Goal: Information Seeking & Learning: Learn about a topic

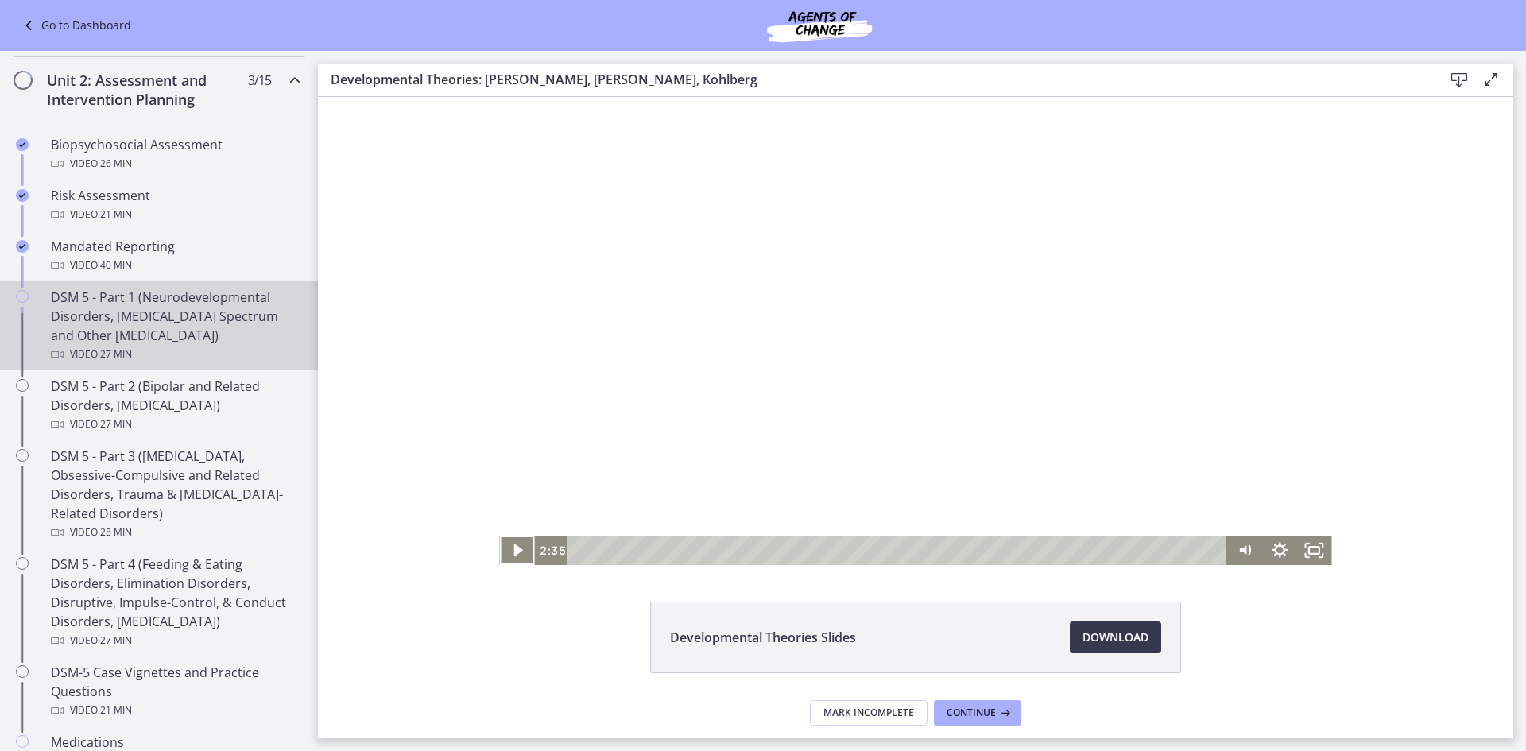
click at [186, 311] on div "DSM 5 - Part 1 (Neurodevelopmental Disorders, [MEDICAL_DATA] Spectrum and Other…" at bounding box center [175, 326] width 248 height 76
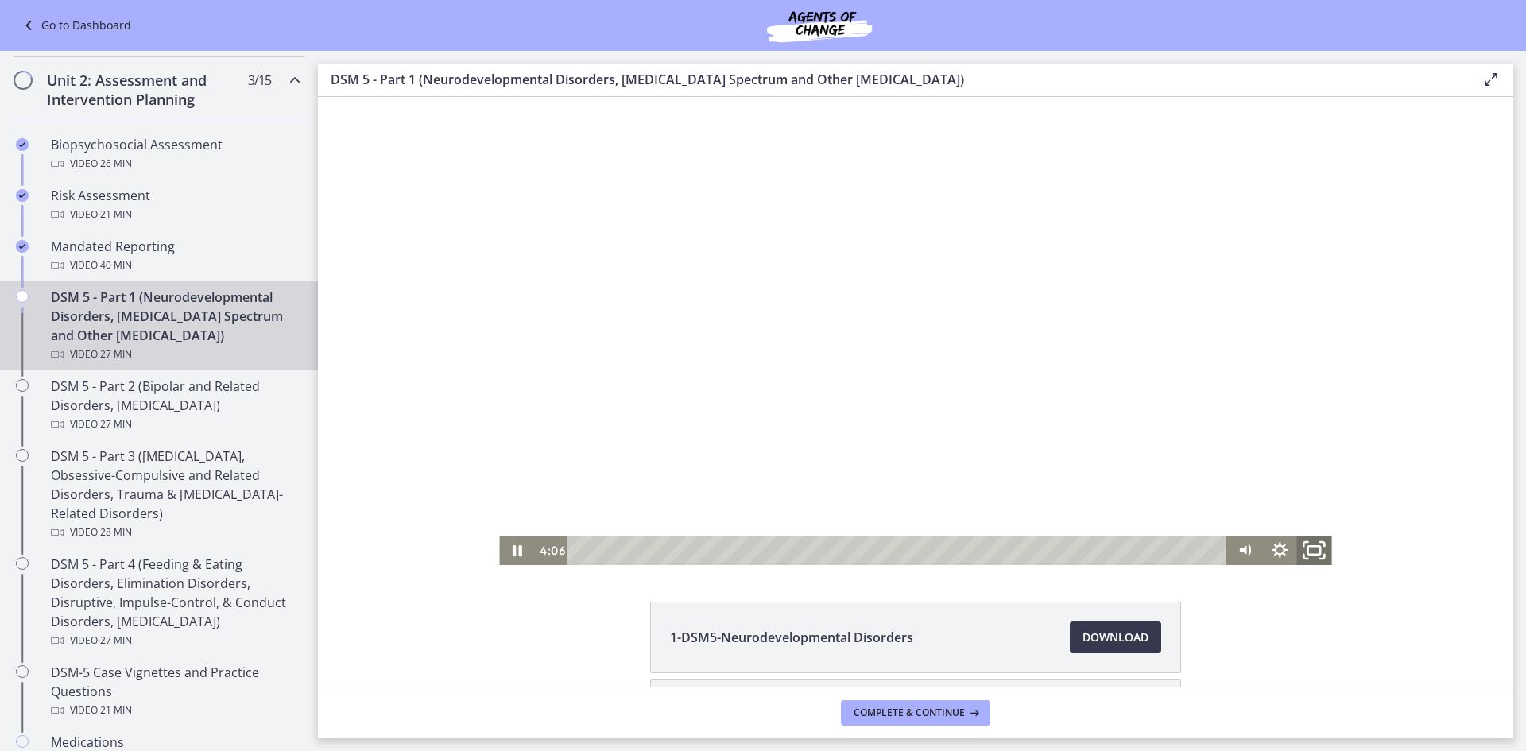
click at [1308, 552] on rect "Fullscreen" at bounding box center [1314, 550] width 13 height 8
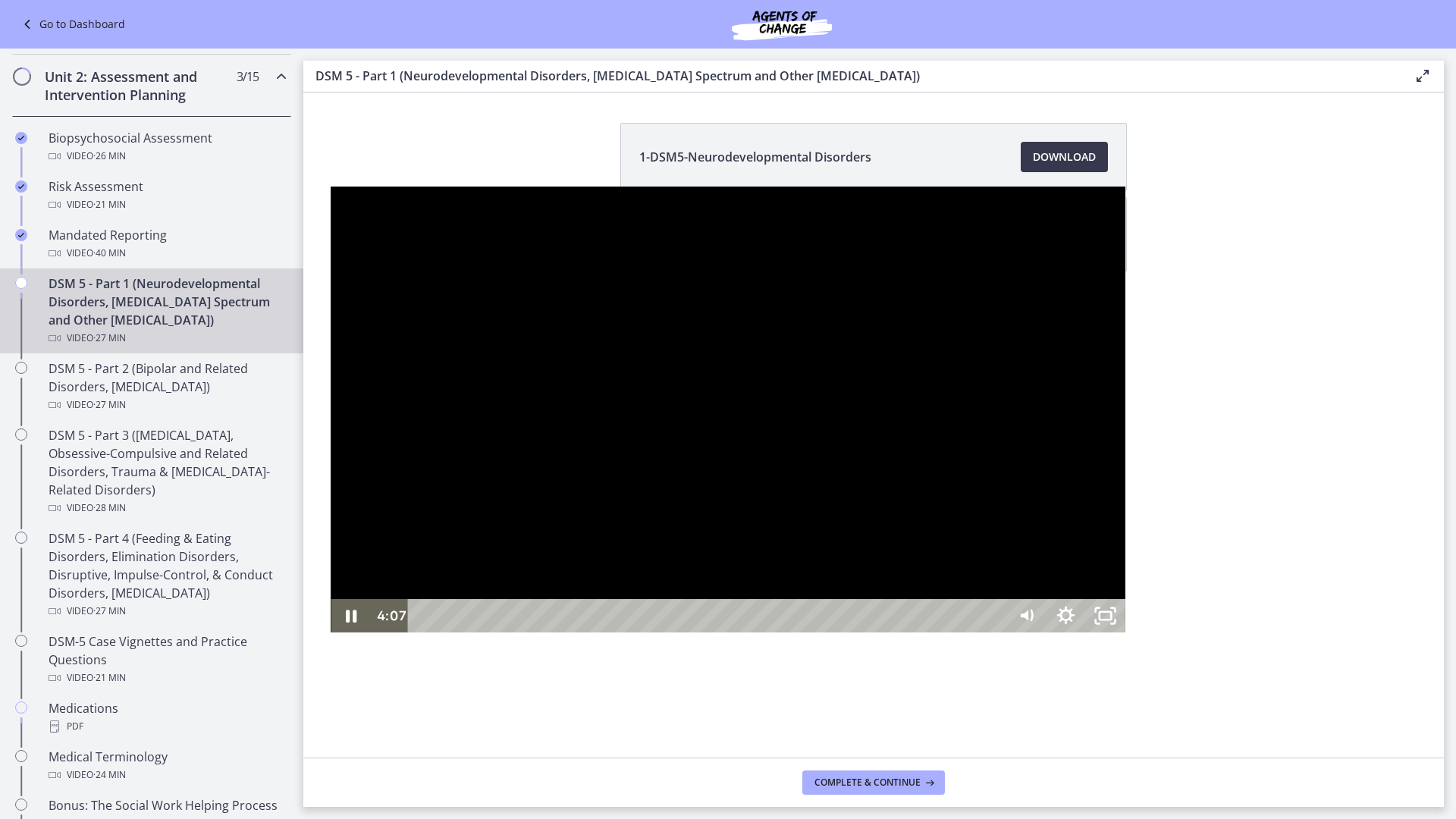
click at [689, 634] on div at bounding box center [728, 410] width 794 height 447
click at [744, 488] on div at bounding box center [728, 410] width 794 height 447
click at [423, 633] on div "3:52" at bounding box center [710, 616] width 574 height 33
click at [849, 515] on div at bounding box center [728, 410] width 794 height 447
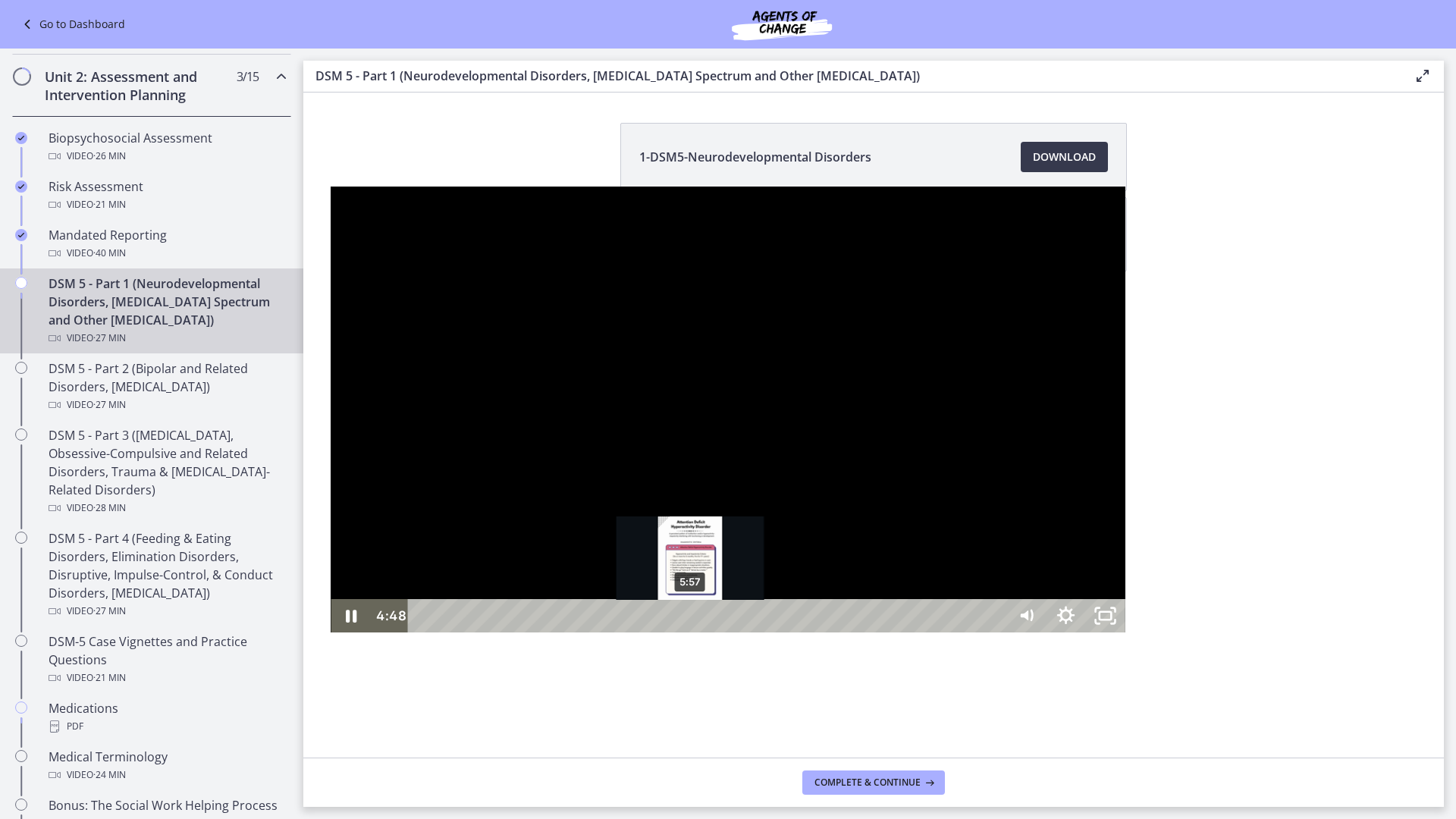
click at [423, 633] on div "5:57" at bounding box center [710, 616] width 574 height 33
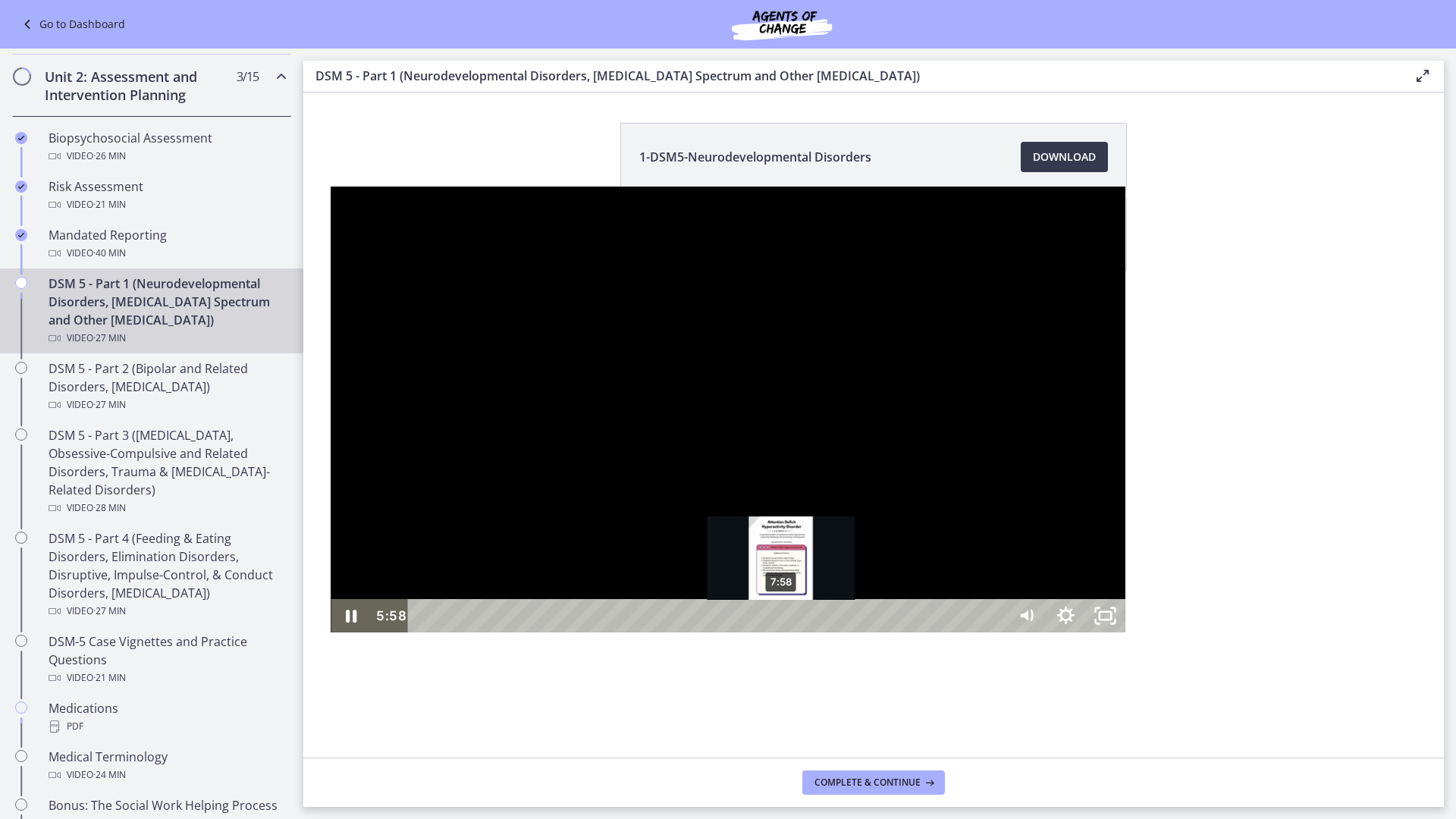
click at [451, 633] on div "7:58" at bounding box center [710, 616] width 574 height 33
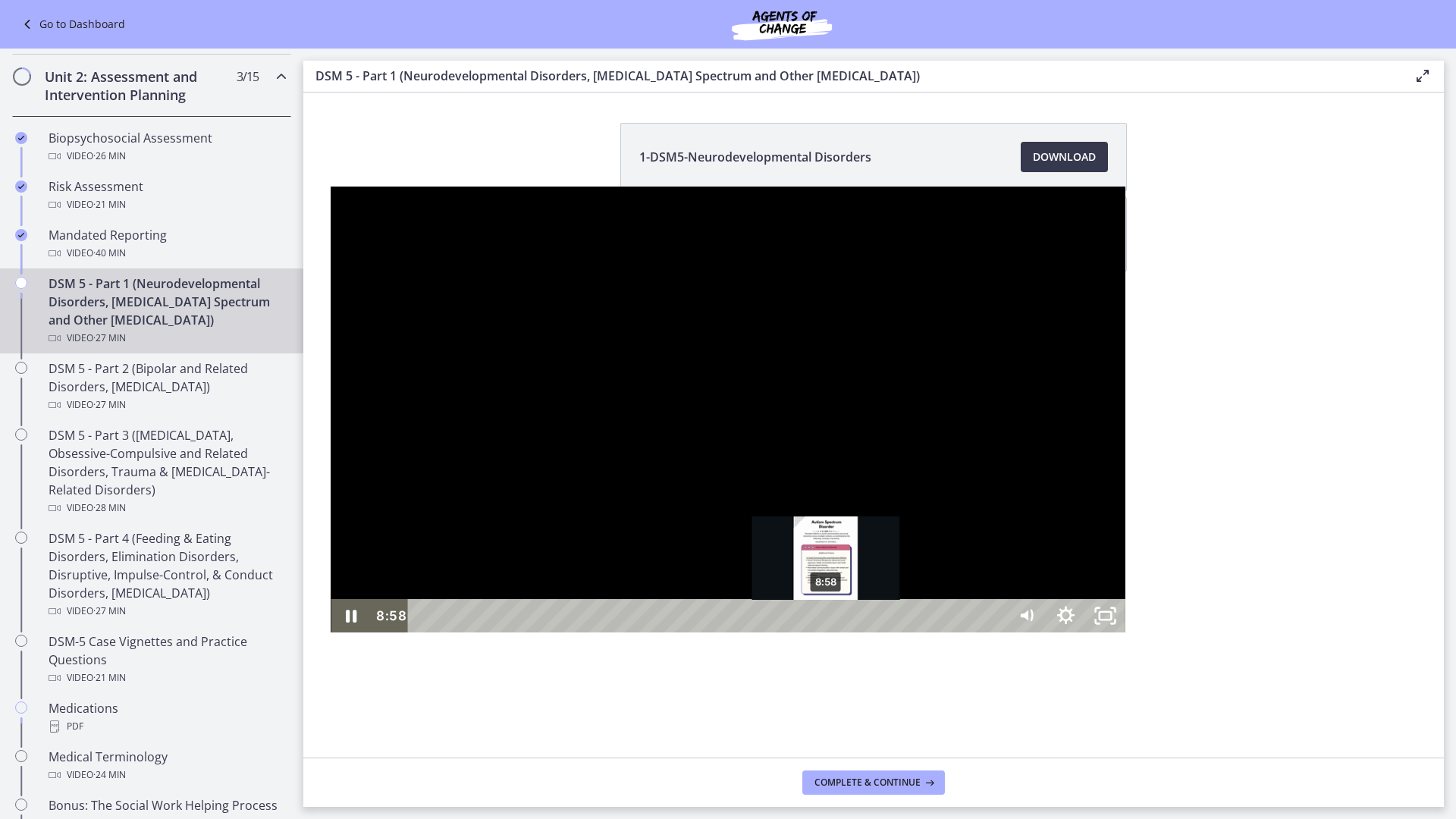
click at [496, 633] on div "8:58" at bounding box center [710, 616] width 574 height 33
click at [826, 634] on div at bounding box center [728, 410] width 794 height 447
click at [331, 187] on button "Play Video: cmseadc4lpnc72iv6tpg.mp4" at bounding box center [331, 187] width 1 height 1
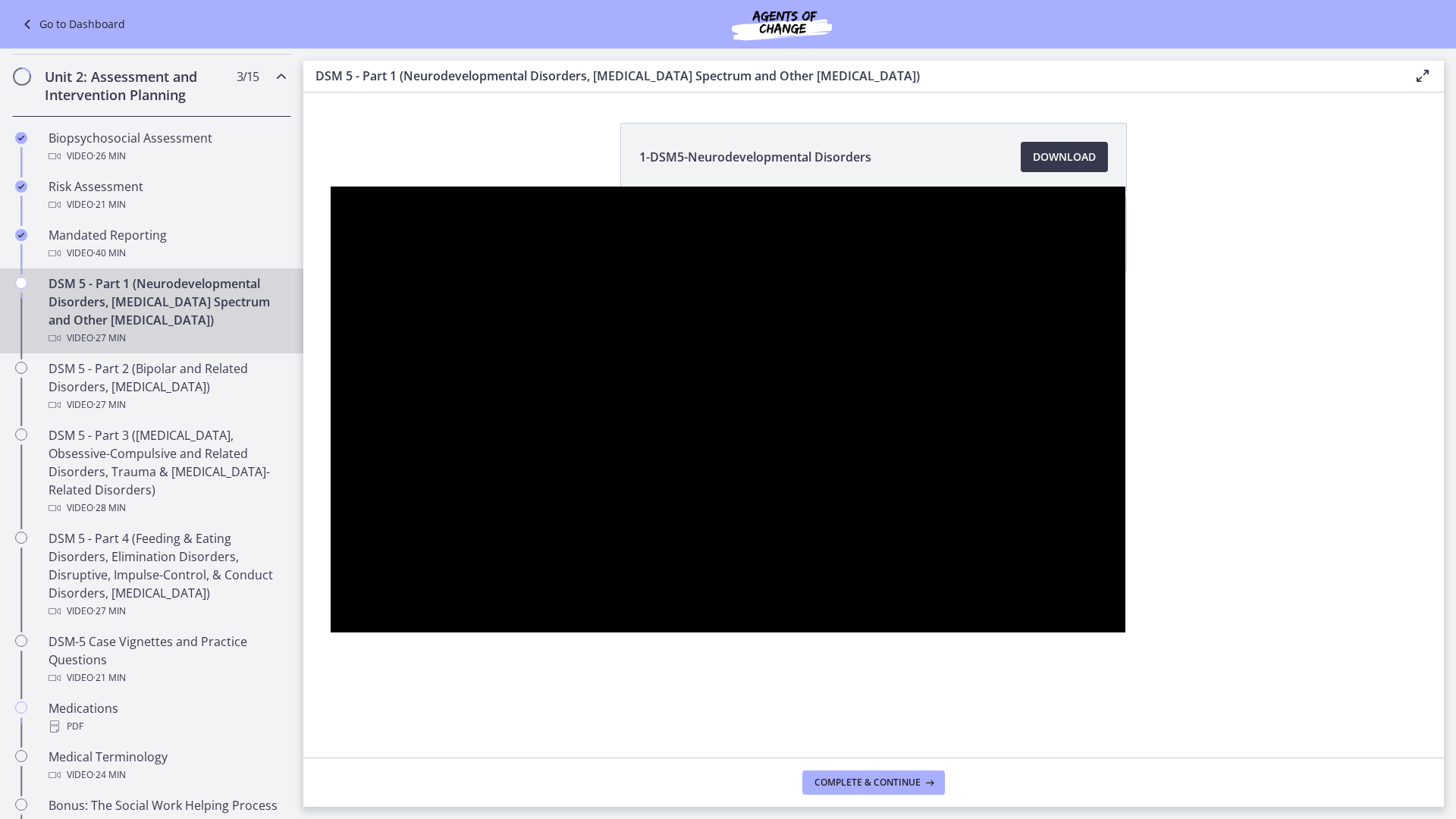
click at [331, 187] on button "Pause: cmseadc4lpnc72iv6tpg.mp4" at bounding box center [331, 187] width 1 height 1
click at [331, 187] on button "Play Video: cmseadc4lpnc72iv6tpg.mp4" at bounding box center [331, 187] width 1 height 1
click at [331, 187] on button "Pause: cmseadc4lpnc72iv6tpg.mp4" at bounding box center [331, 187] width 1 height 1
click at [826, 634] on div at bounding box center [728, 410] width 794 height 447
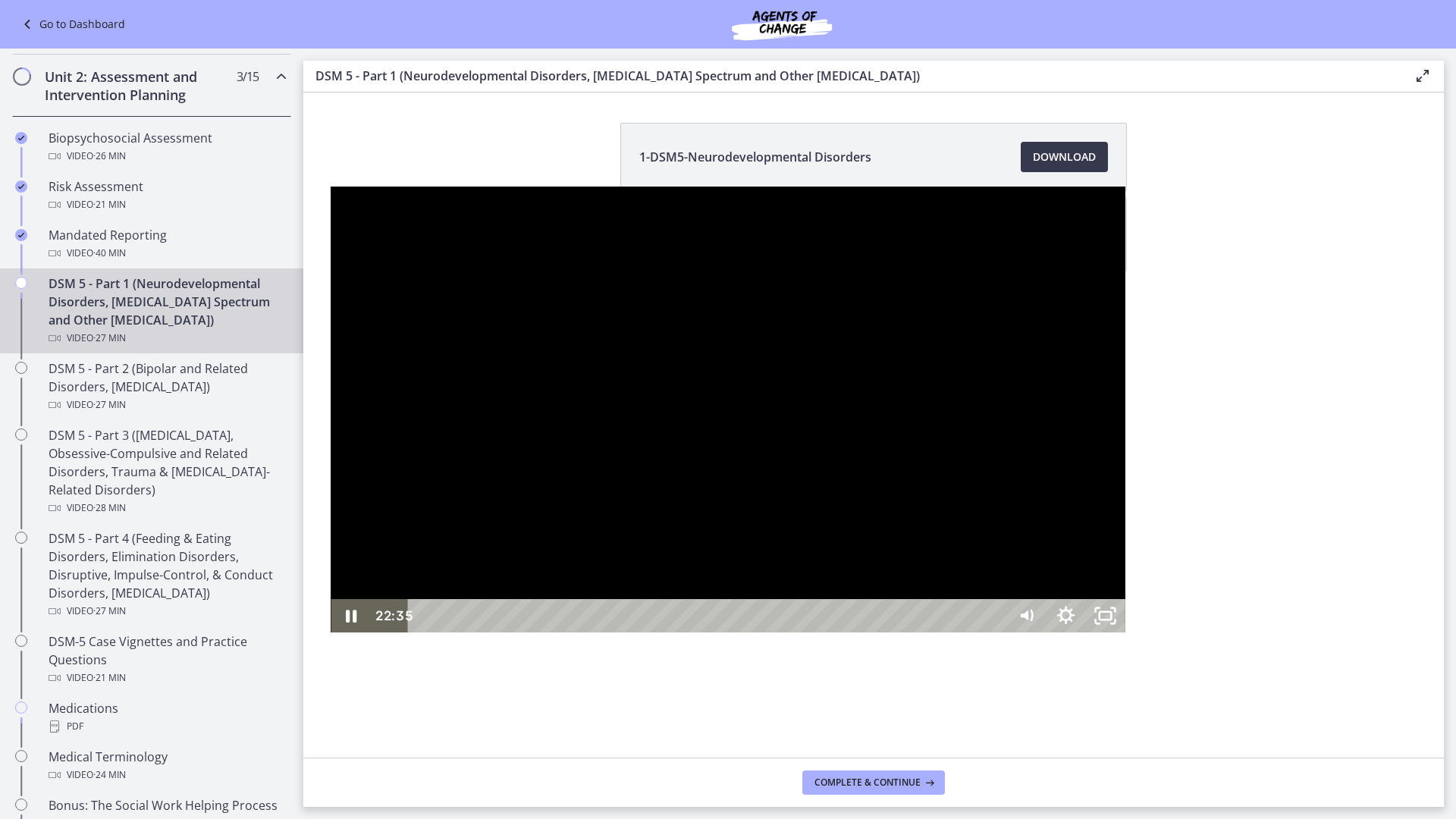
click at [937, 413] on div at bounding box center [728, 410] width 794 height 447
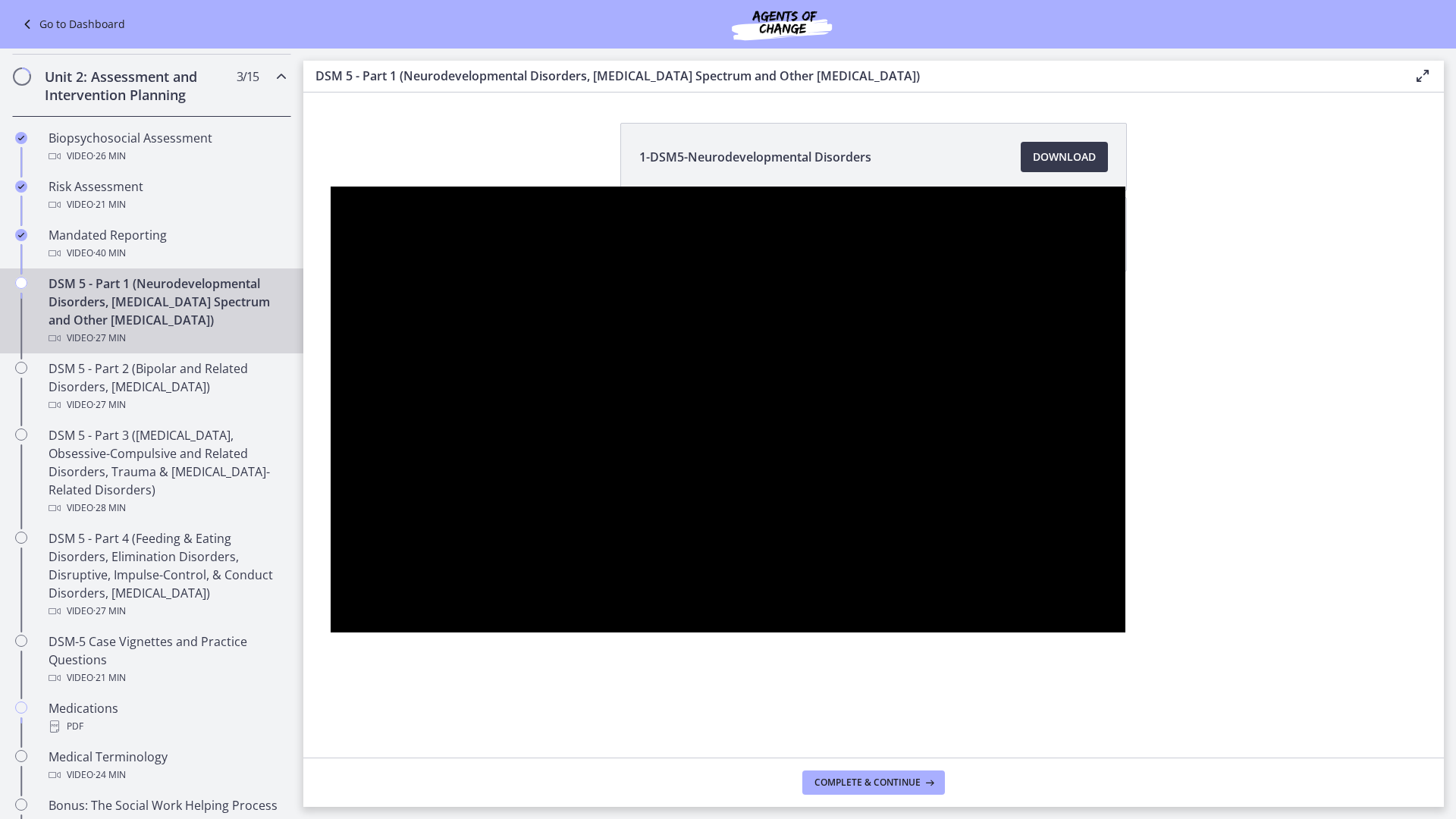
click at [331, 187] on button "Pause: cmseadc4lpnc72iv6tpg.mp4" at bounding box center [331, 187] width 1 height 1
click at [331, 187] on button "Play Video: cmseadc4lpnc72iv6tpg.mp4" at bounding box center [331, 187] width 1 height 1
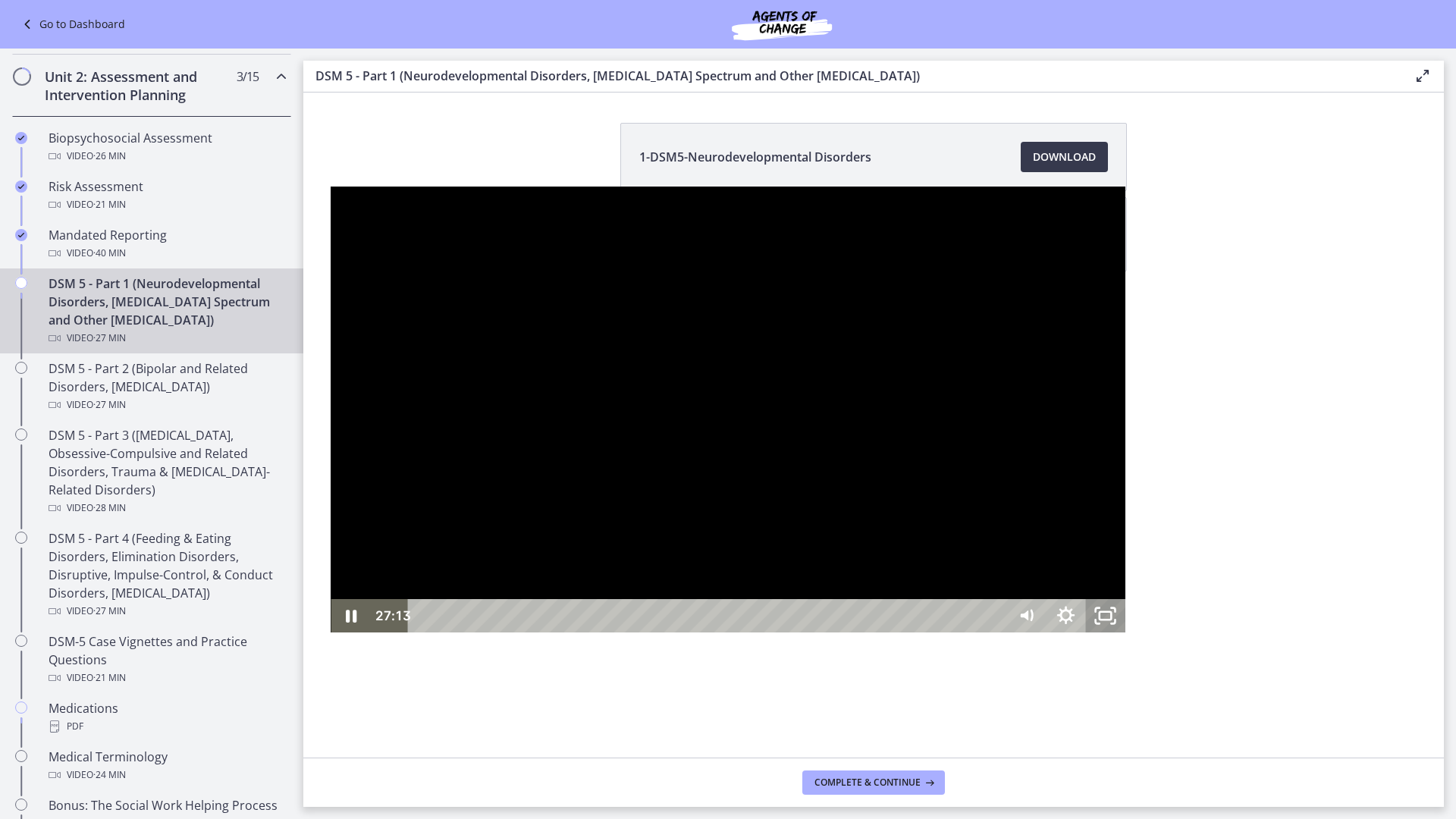
click at [1125, 633] on icon "Unfullscreen" at bounding box center [1105, 616] width 39 height 33
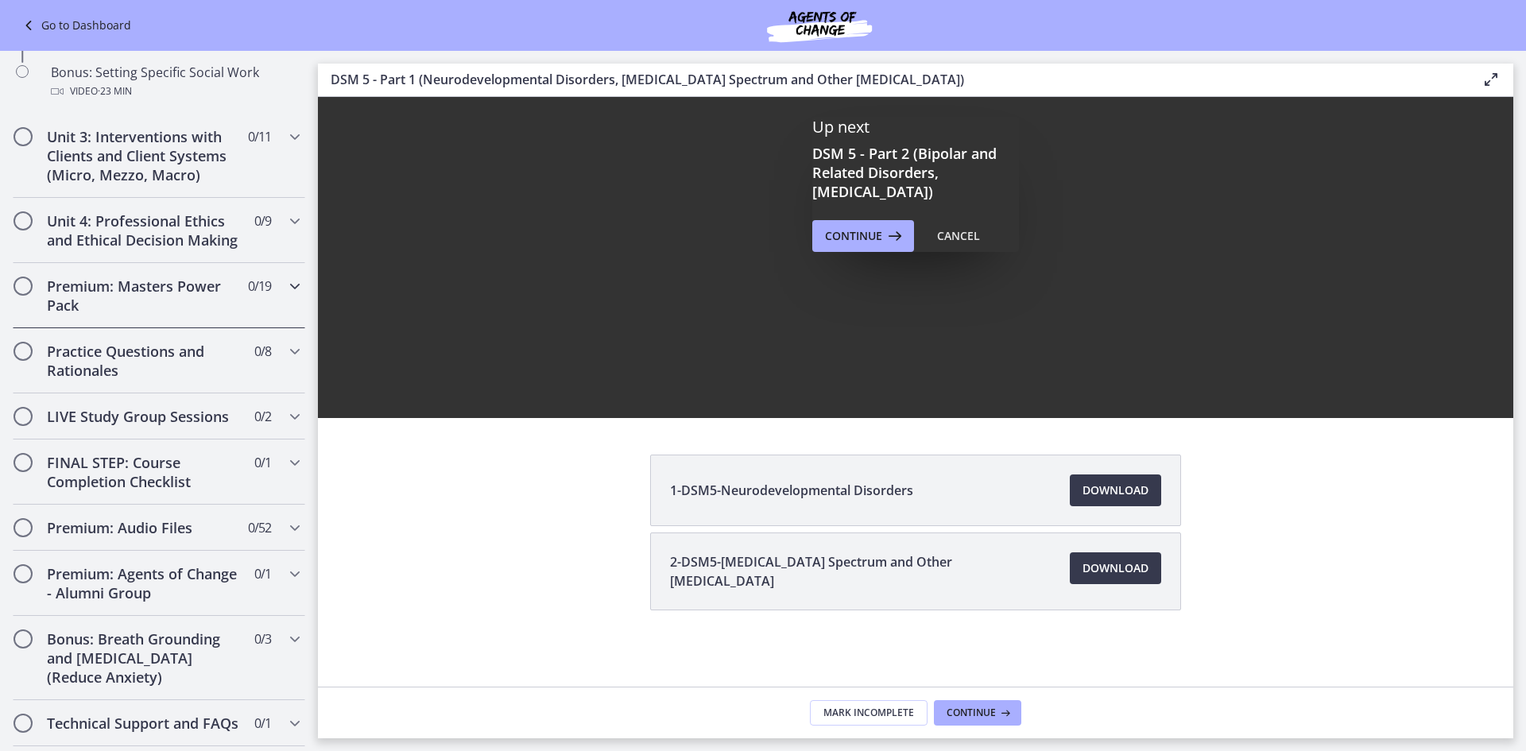
scroll to position [1410, 0]
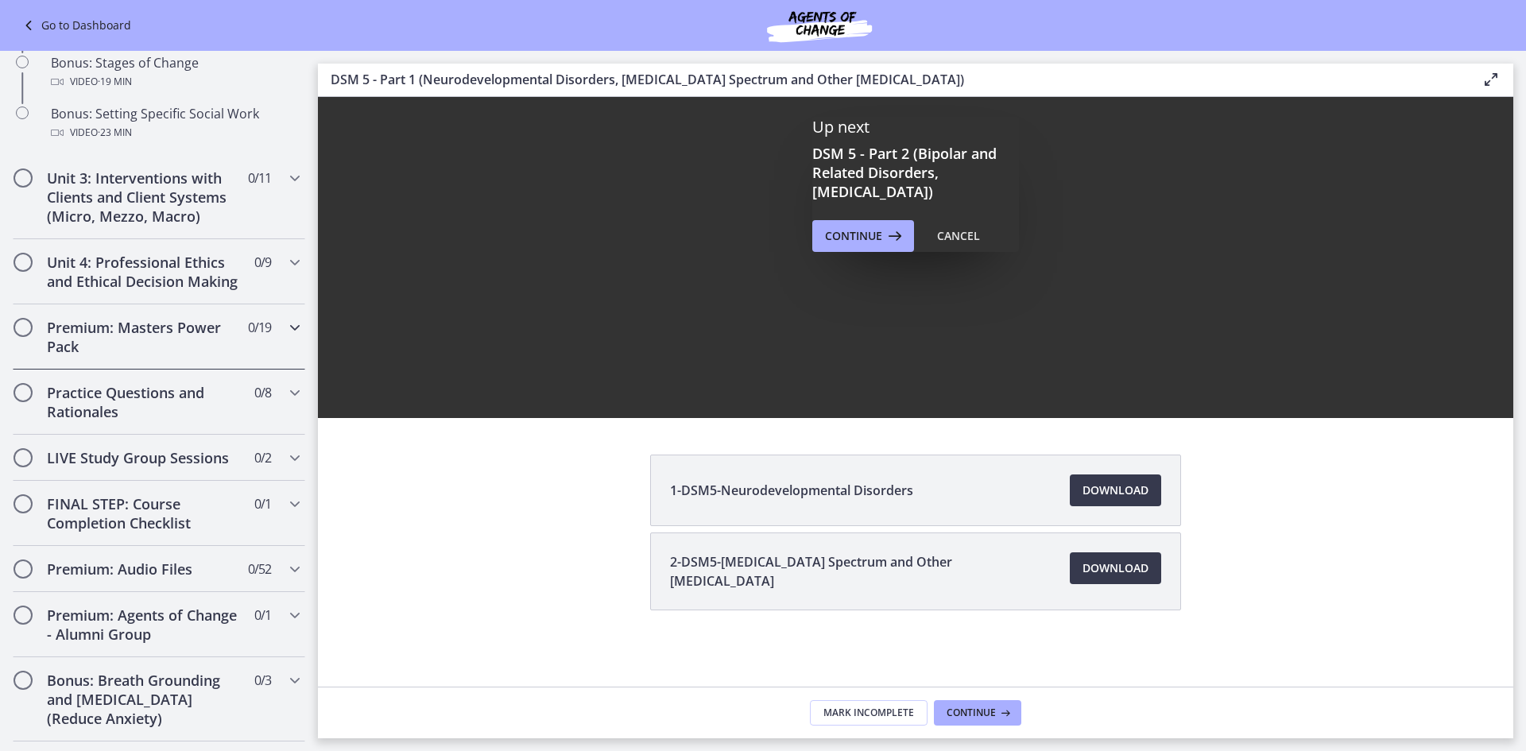
click at [285, 337] on icon "Chapters" at bounding box center [294, 327] width 19 height 19
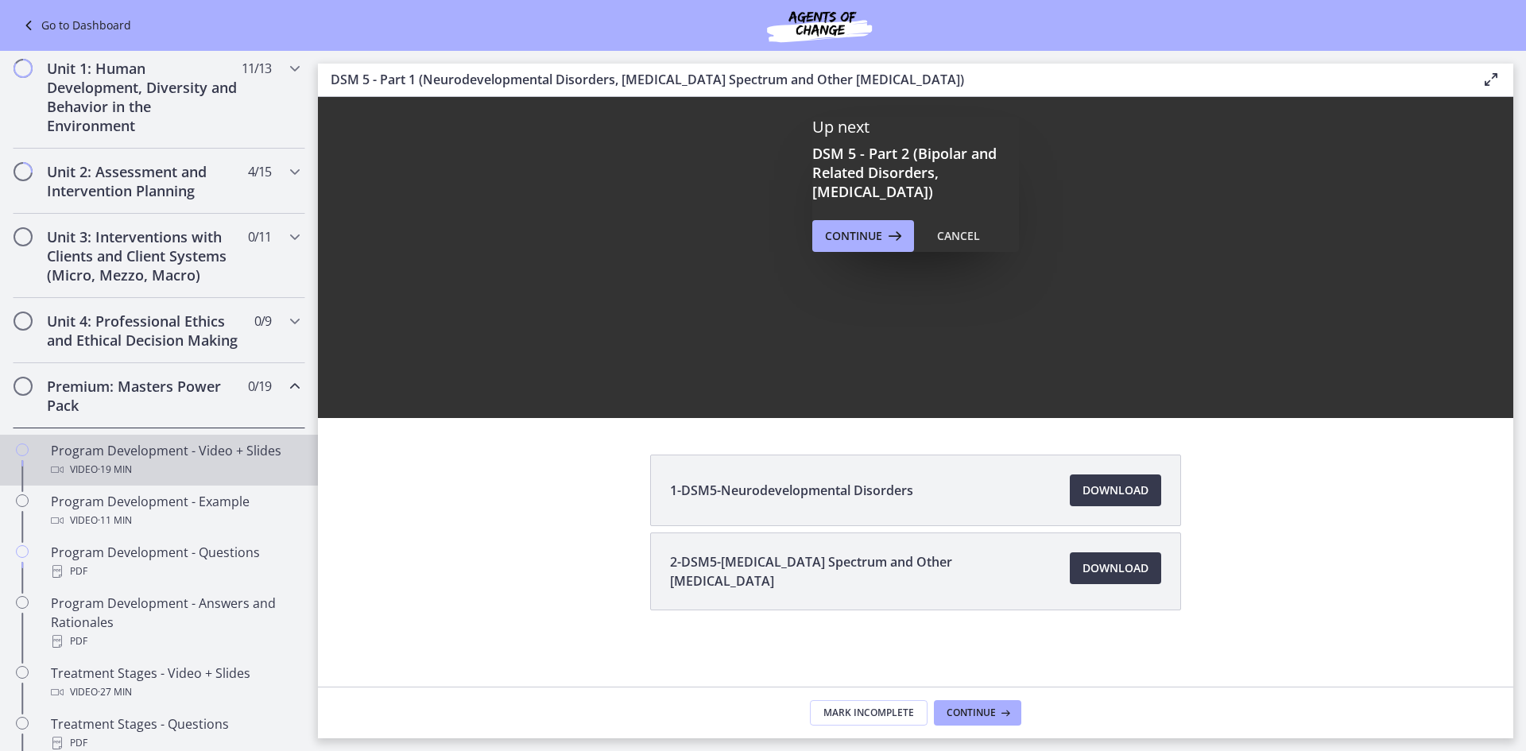
scroll to position [377, 0]
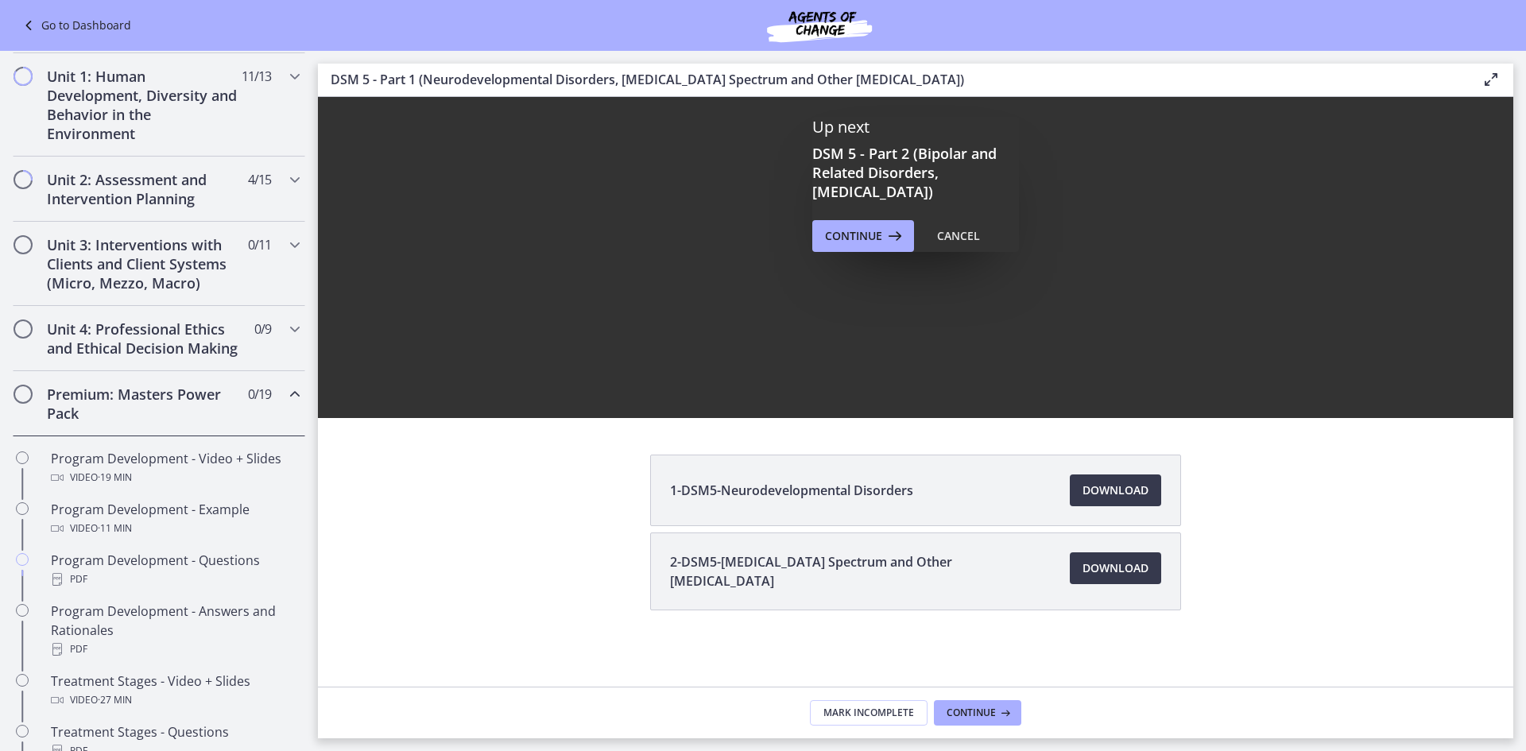
click at [285, 404] on icon "Chapters" at bounding box center [294, 394] width 19 height 19
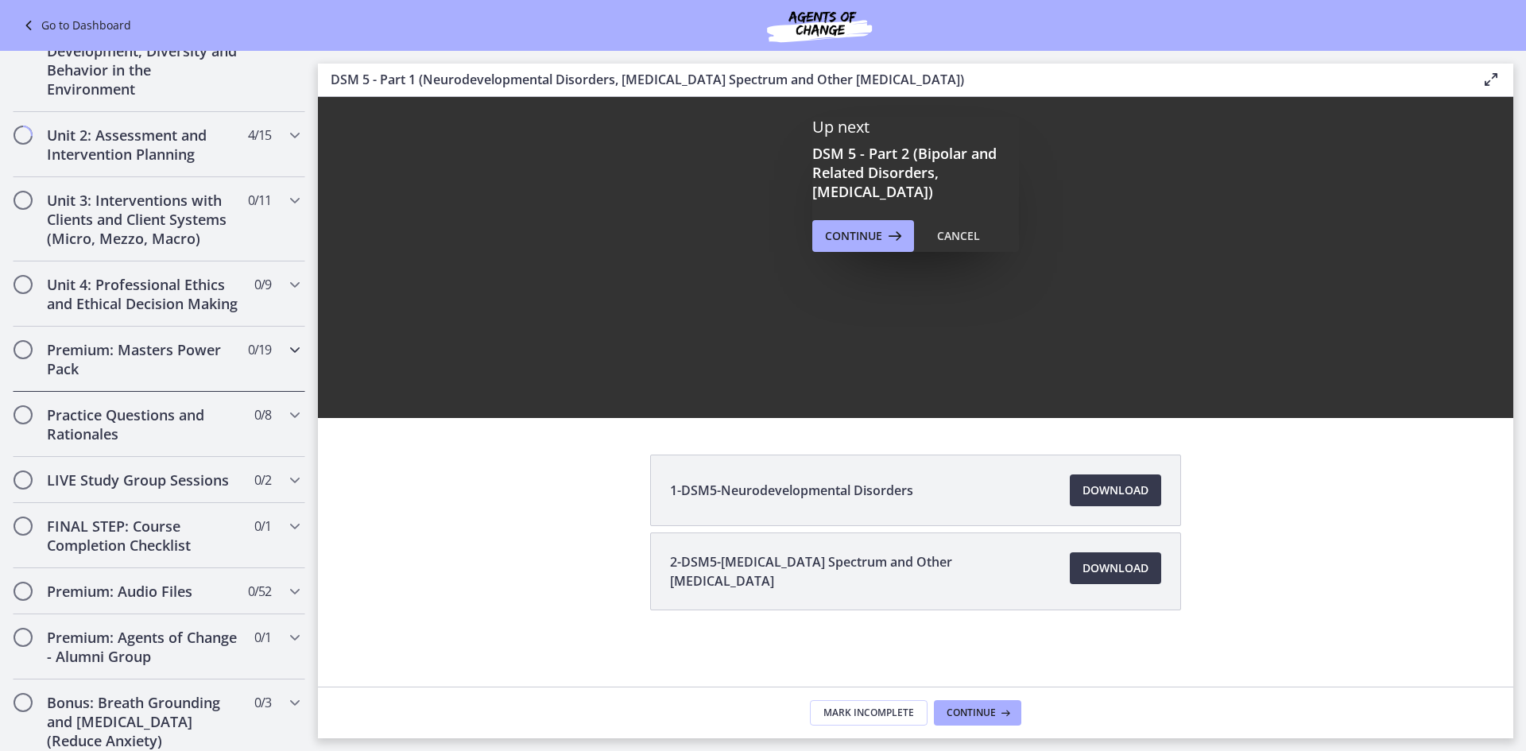
scroll to position [456, 0]
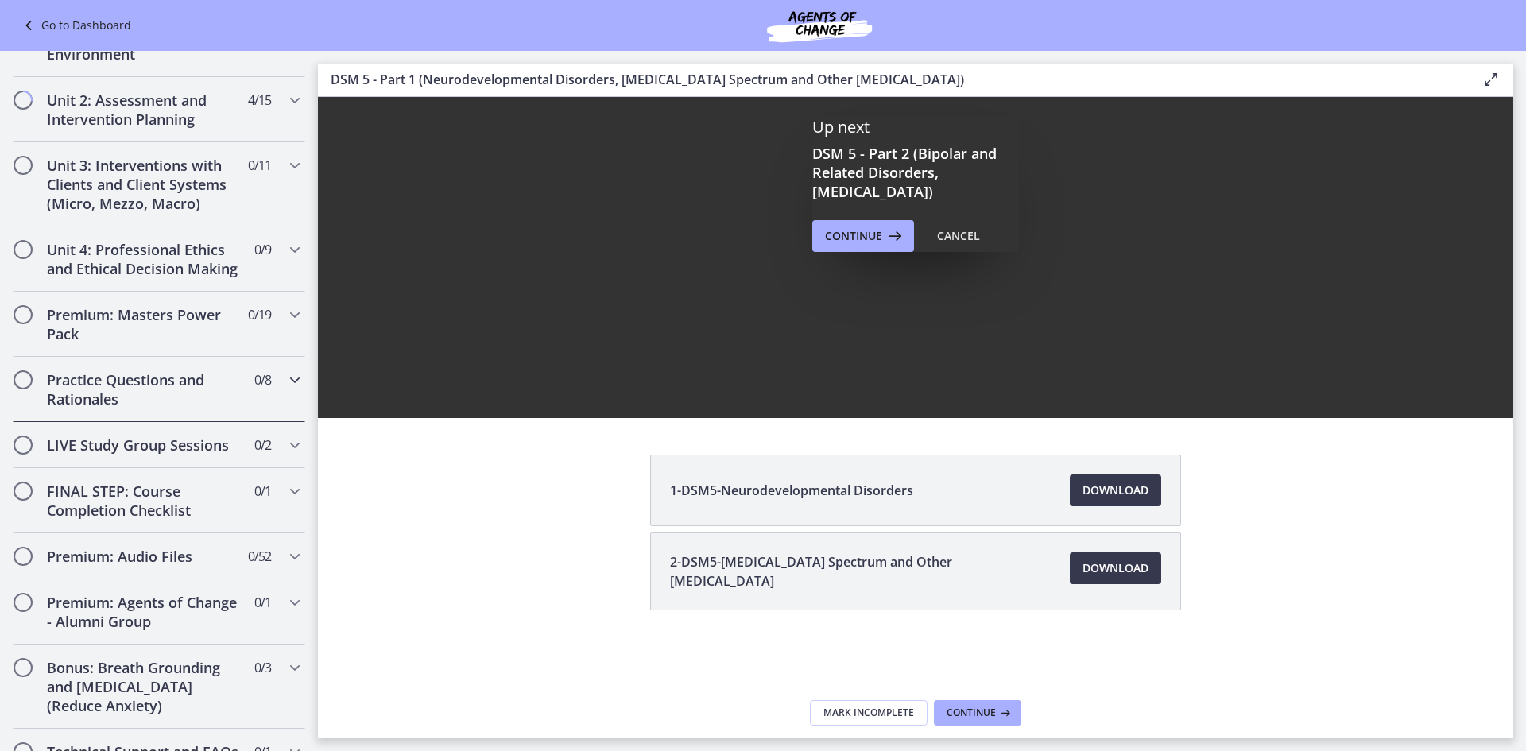
click at [285, 389] on icon "Chapters" at bounding box center [294, 379] width 19 height 19
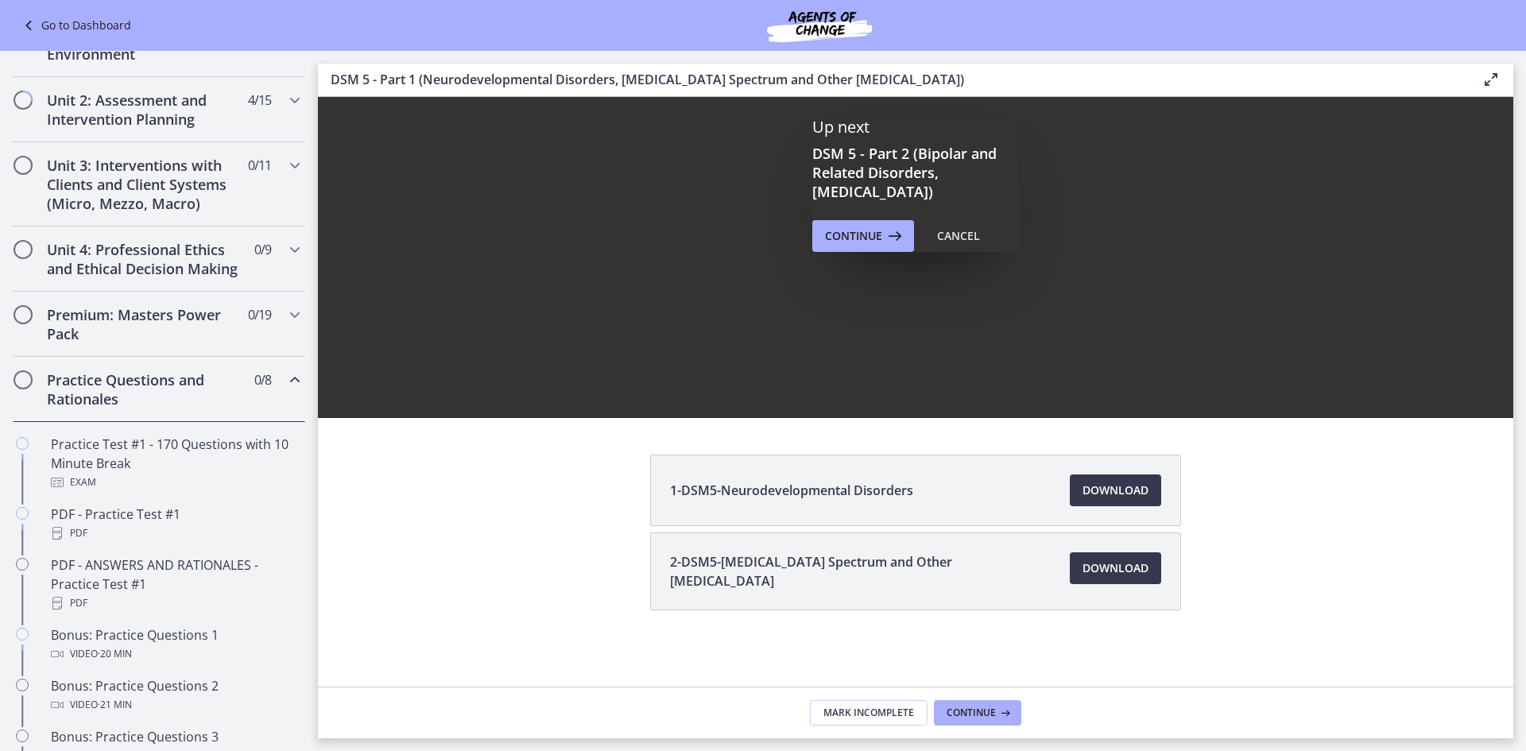
click at [285, 389] on icon "Chapters" at bounding box center [294, 379] width 19 height 19
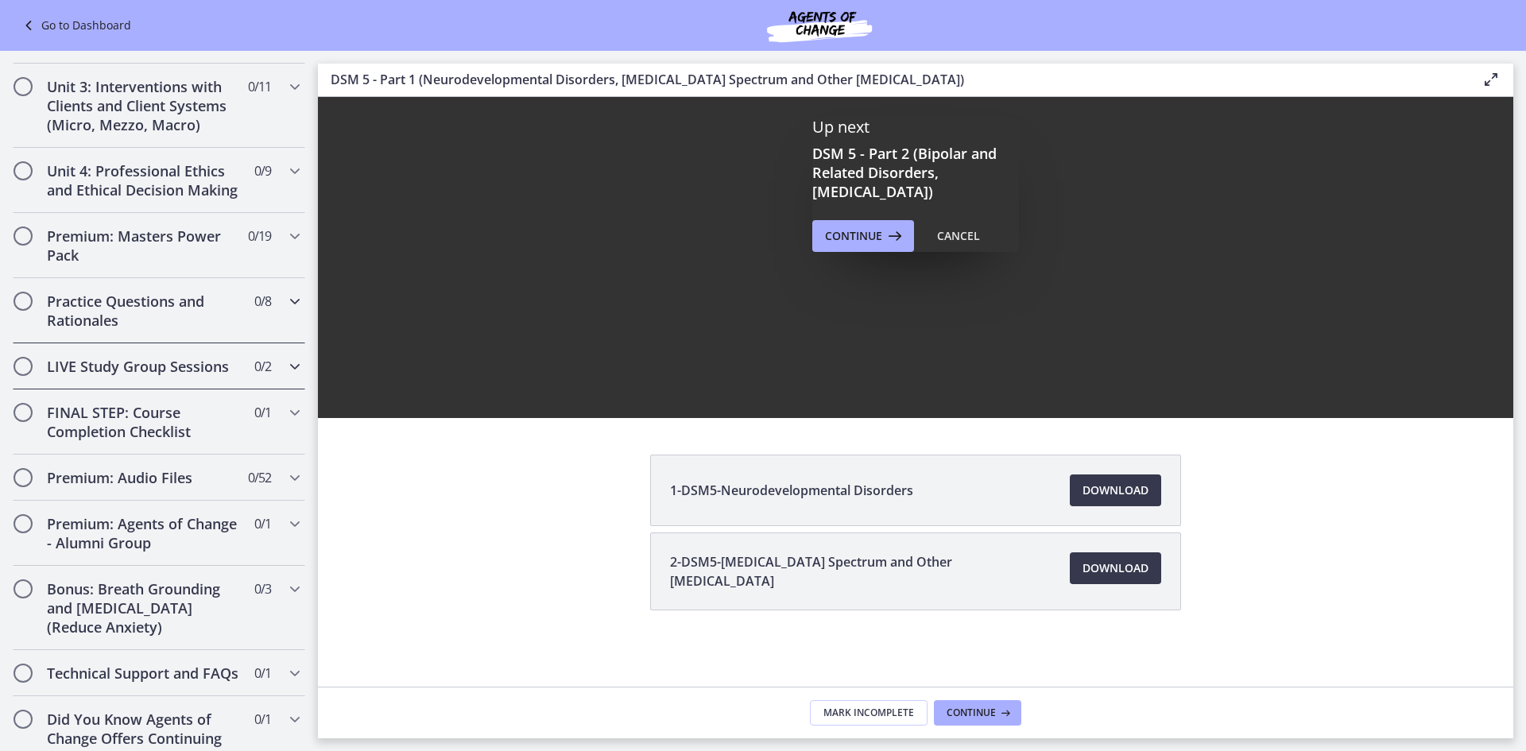
scroll to position [536, 0]
click at [299, 381] on div "LIVE Study Group Sessions 0 / 2 Completed" at bounding box center [159, 366] width 318 height 46
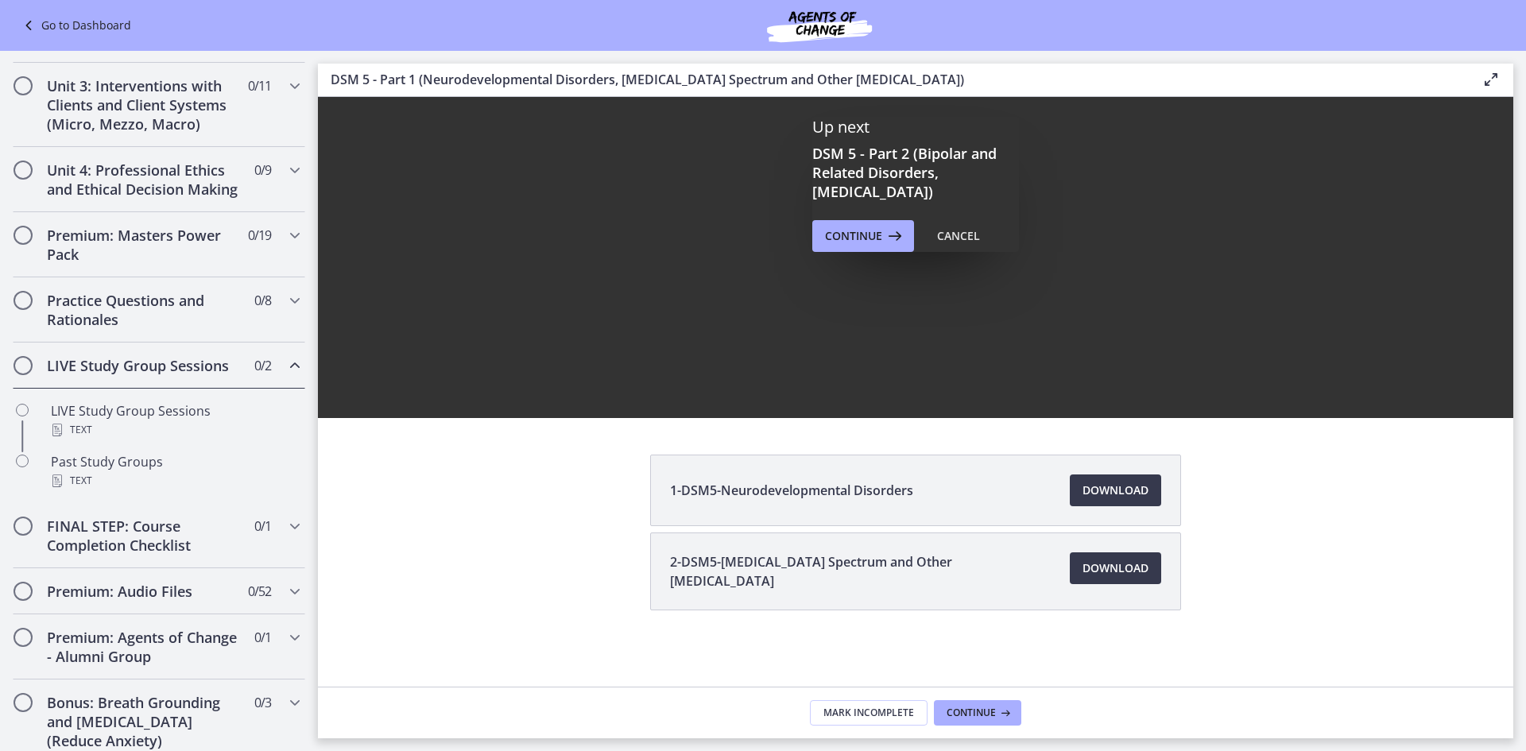
click at [292, 383] on div "LIVE Study Group Sessions 0 / 2 Completed" at bounding box center [159, 366] width 292 height 46
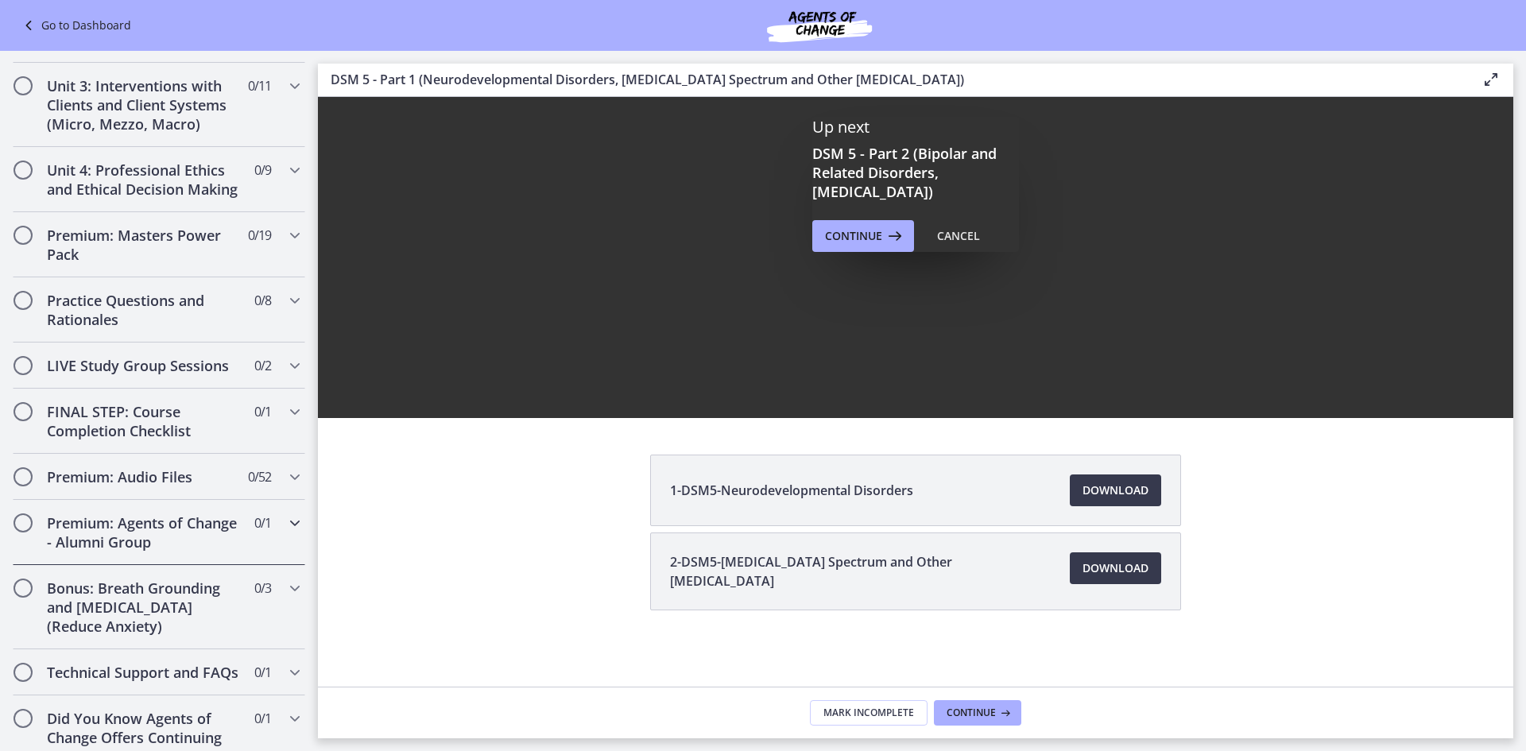
click at [289, 532] on icon "Chapters" at bounding box center [294, 522] width 19 height 19
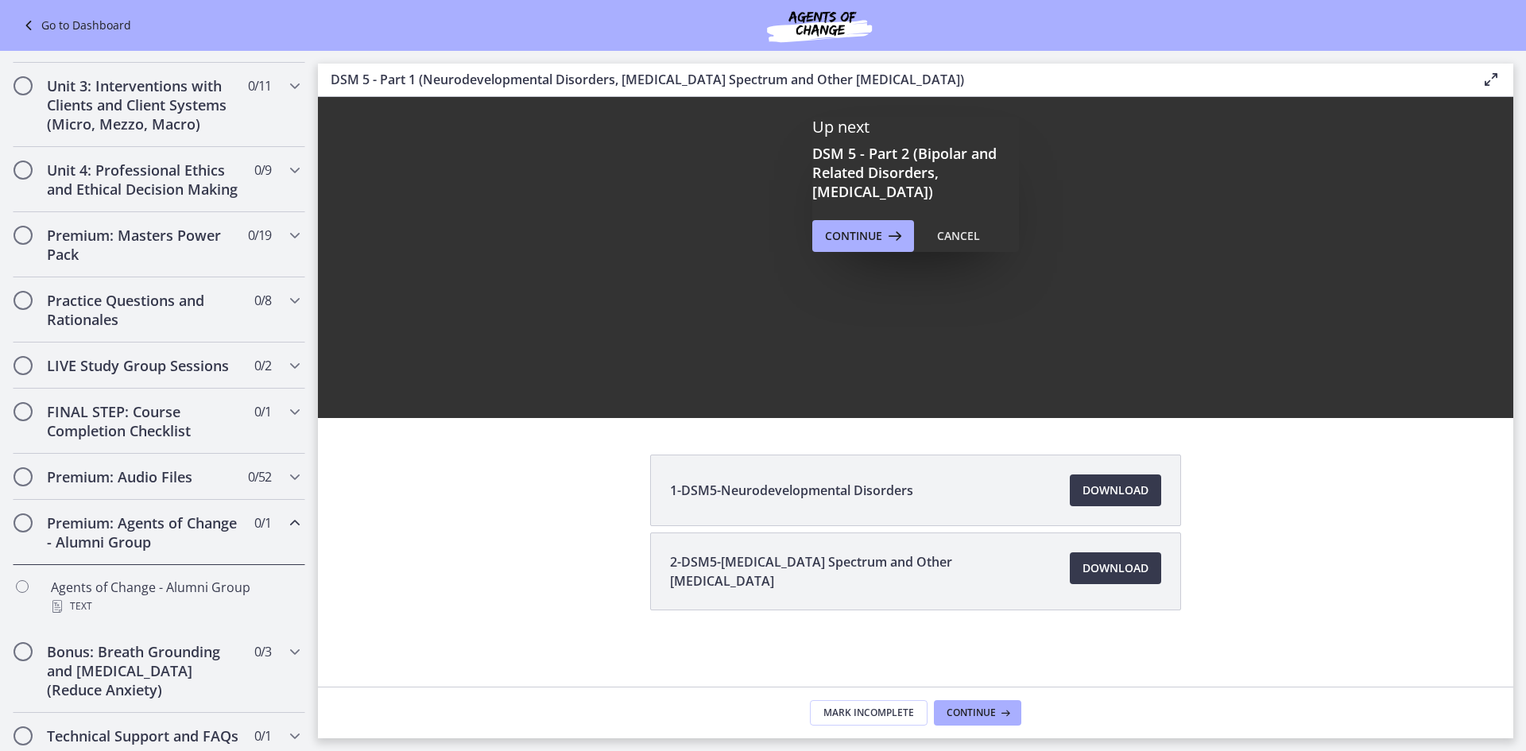
click at [289, 532] on icon "Chapters" at bounding box center [294, 522] width 19 height 19
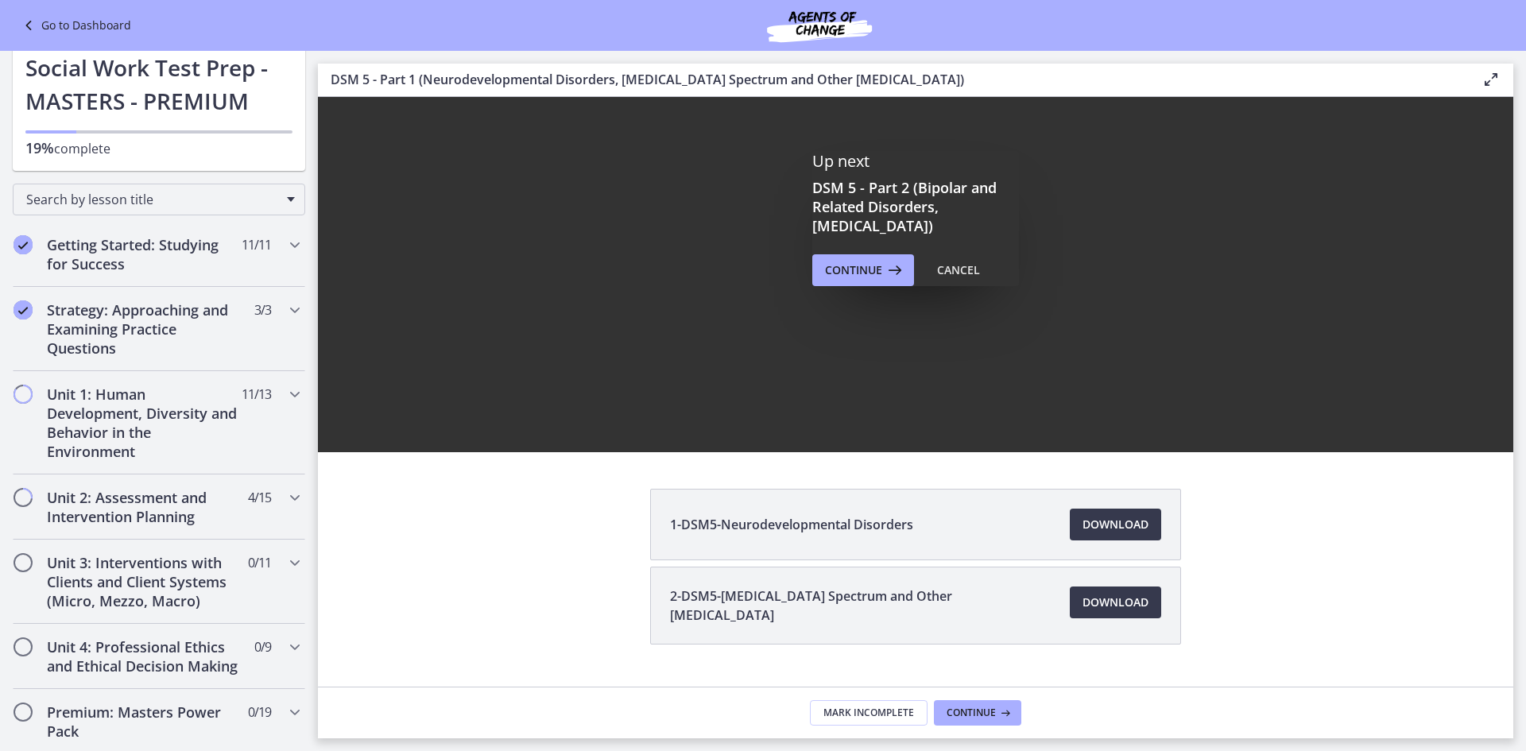
scroll to position [147, 0]
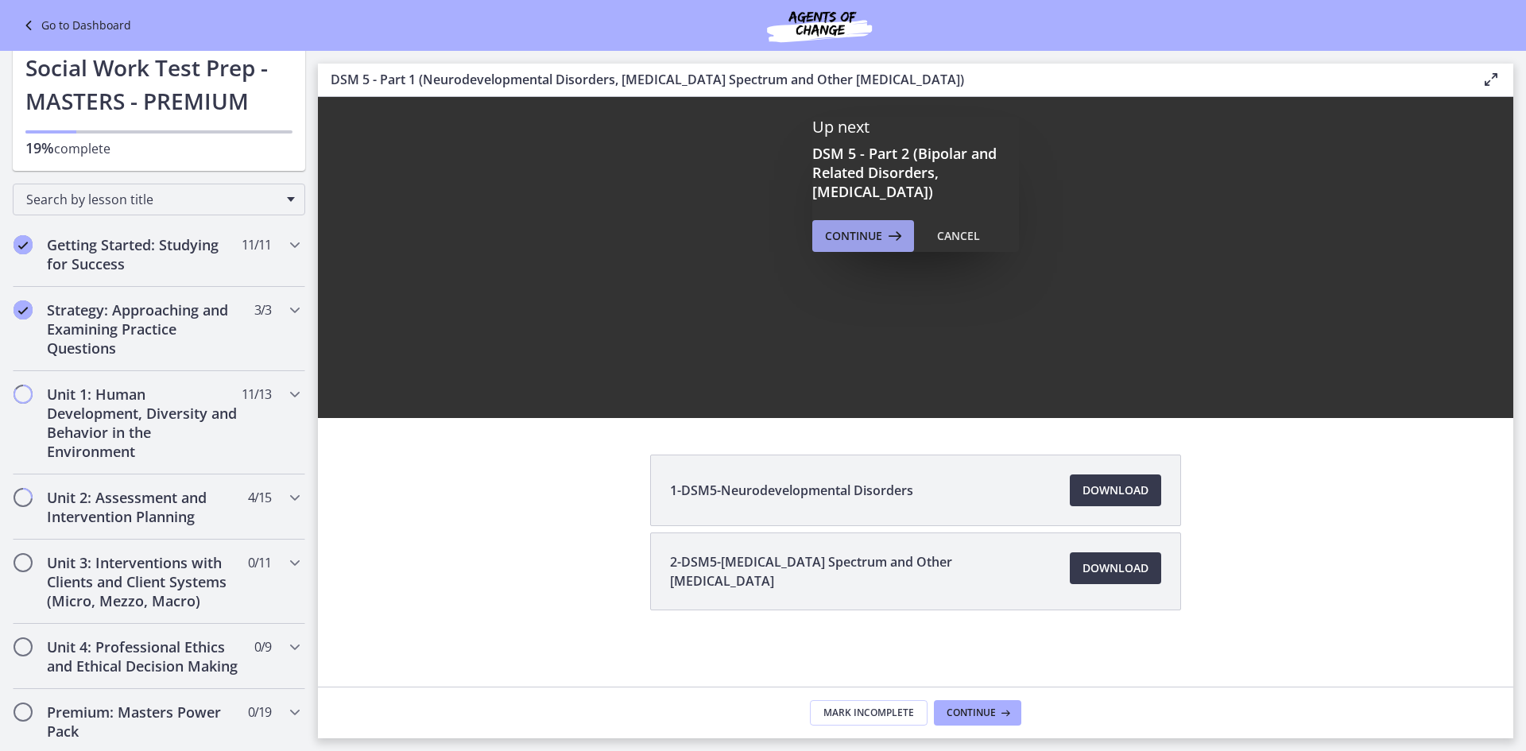
click at [837, 249] on button "Continue" at bounding box center [863, 236] width 102 height 32
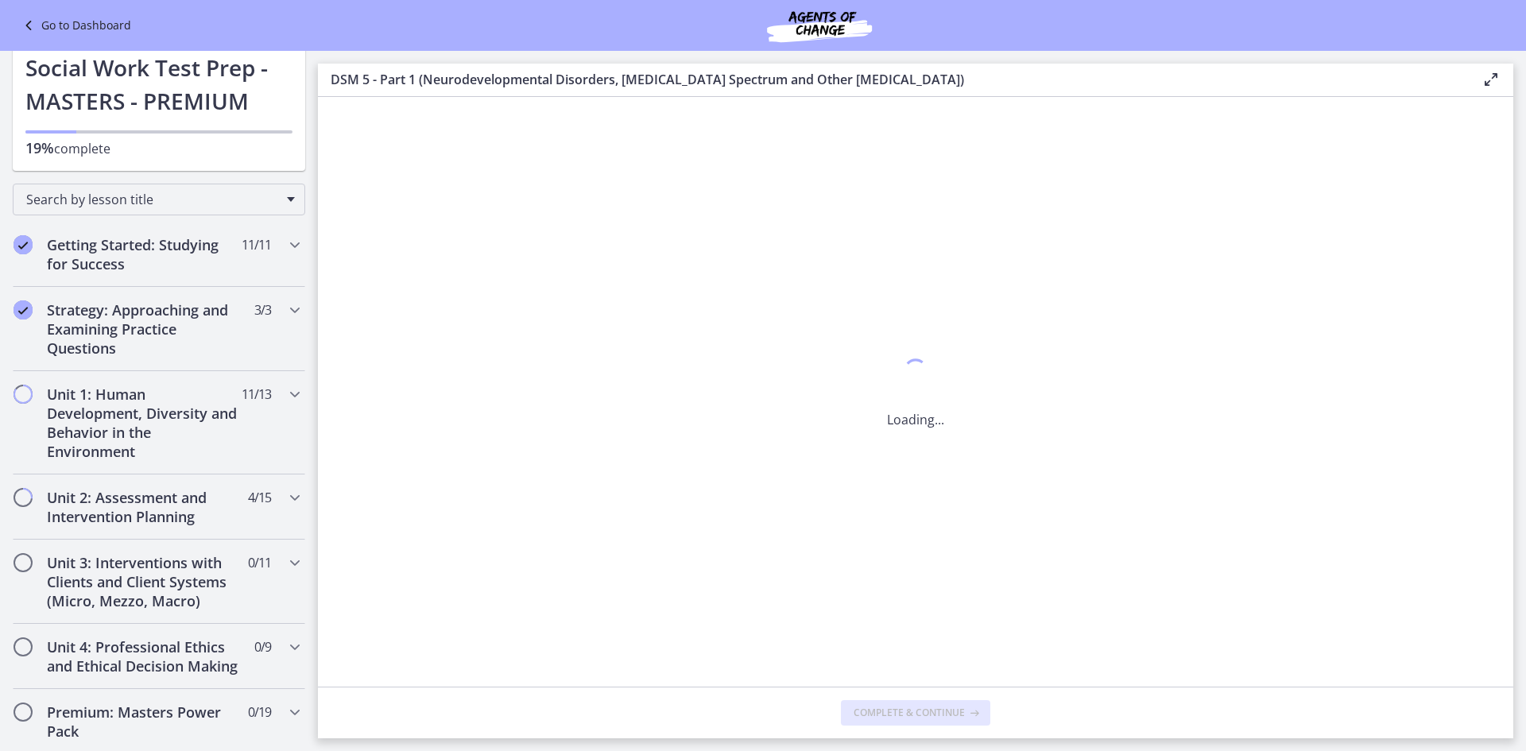
scroll to position [0, 0]
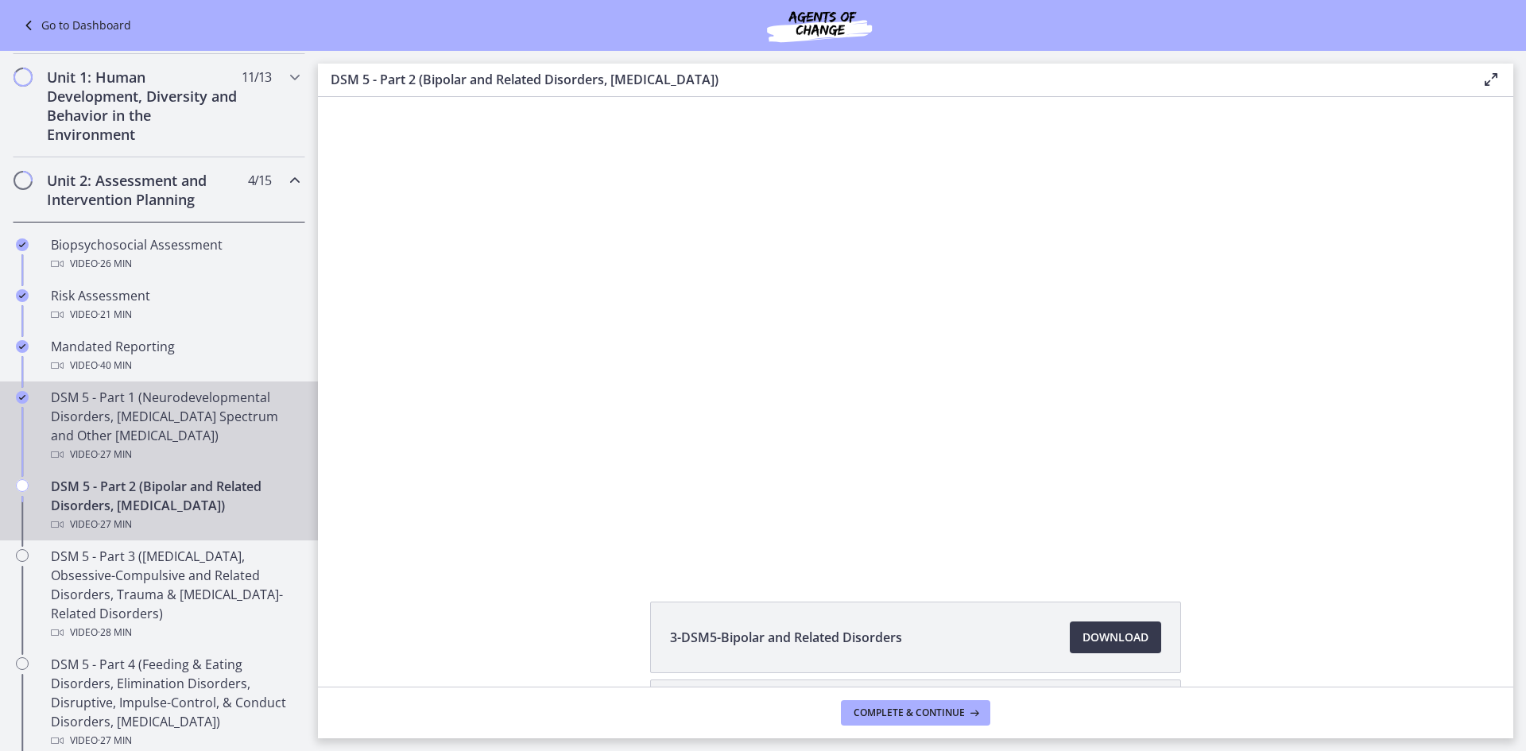
scroll to position [377, 0]
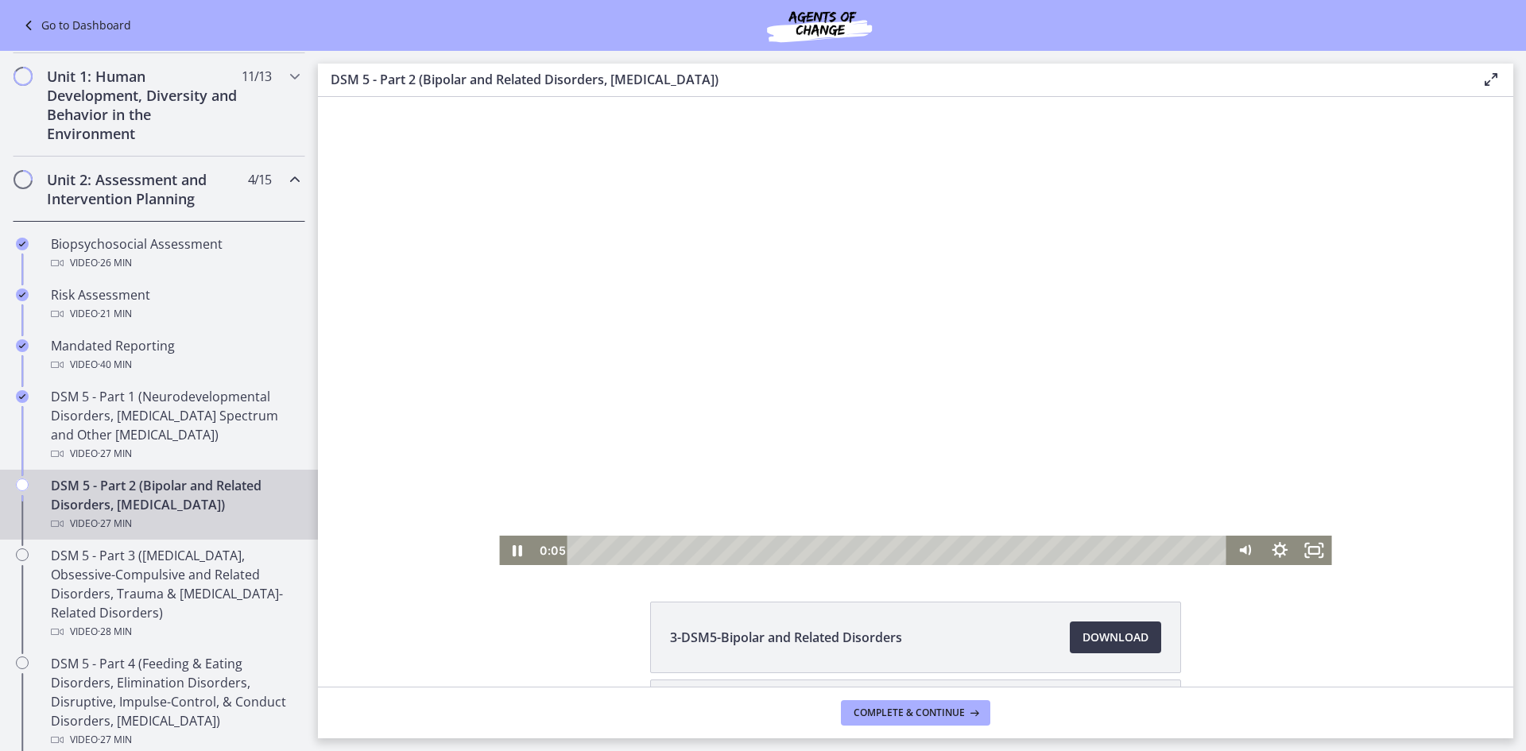
click at [843, 399] on div at bounding box center [915, 331] width 832 height 468
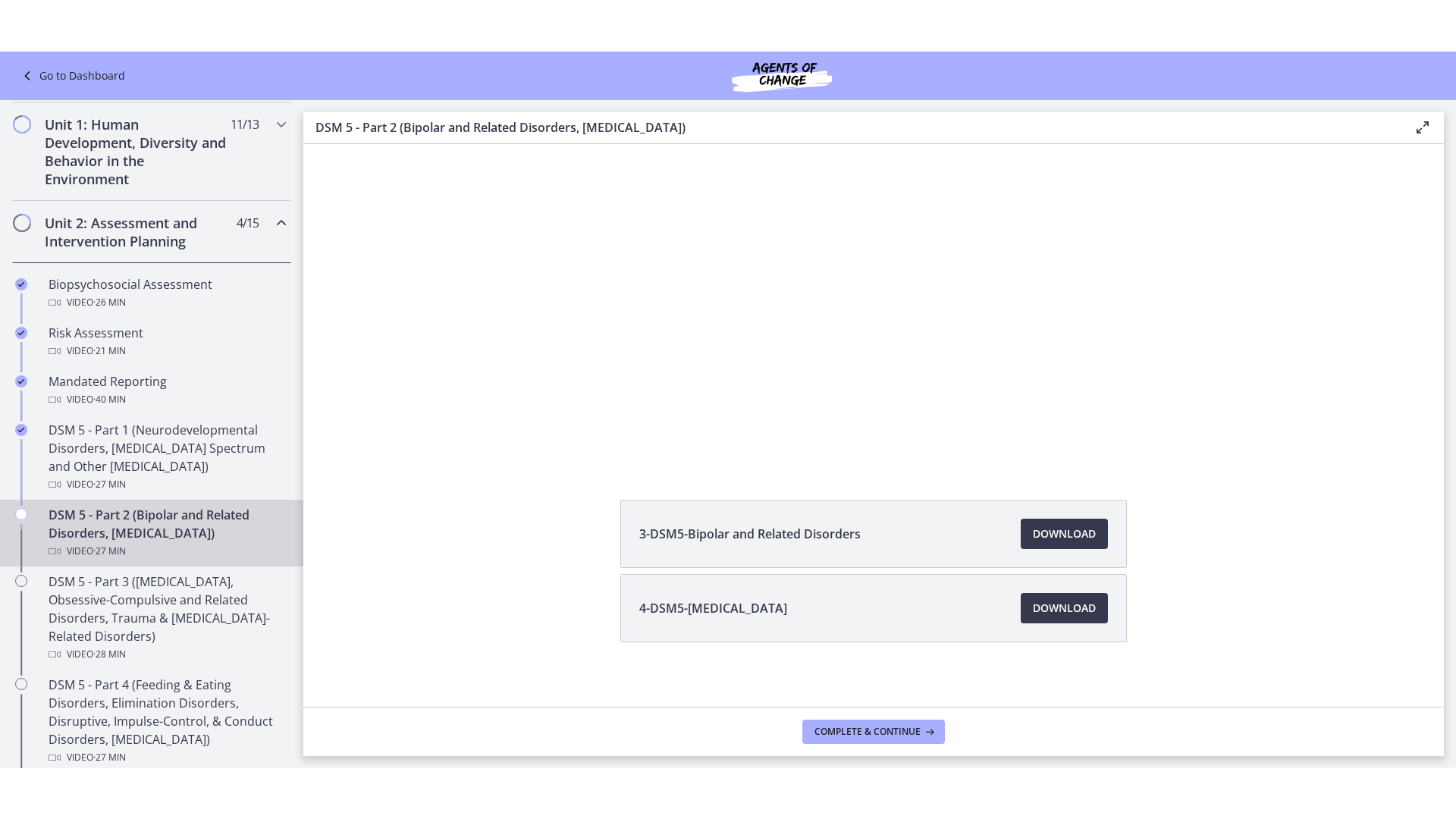
scroll to position [135, 0]
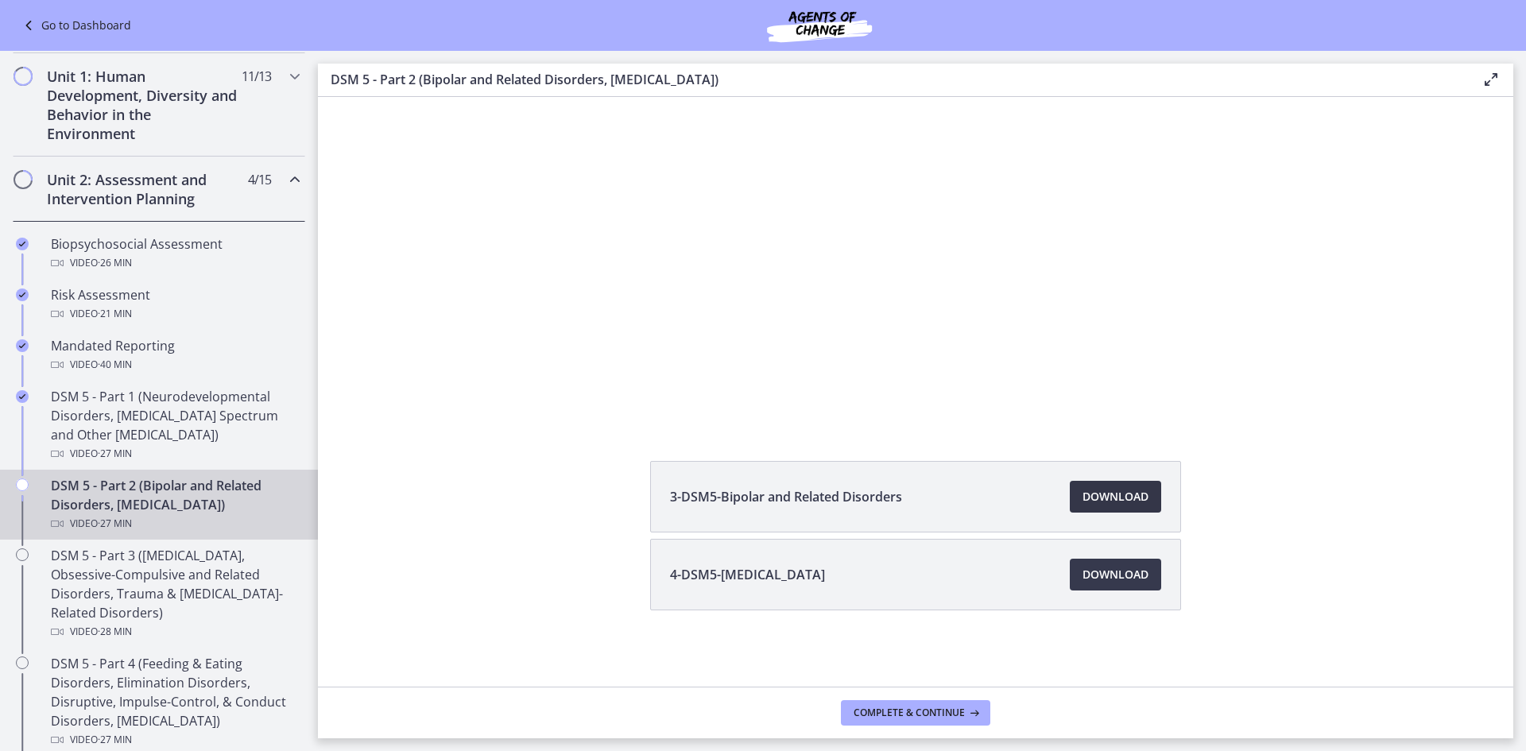
click at [1123, 495] on span "Download Opens in a new window" at bounding box center [1115, 496] width 66 height 19
click at [1113, 575] on span "Download Opens in a new window" at bounding box center [1115, 574] width 66 height 19
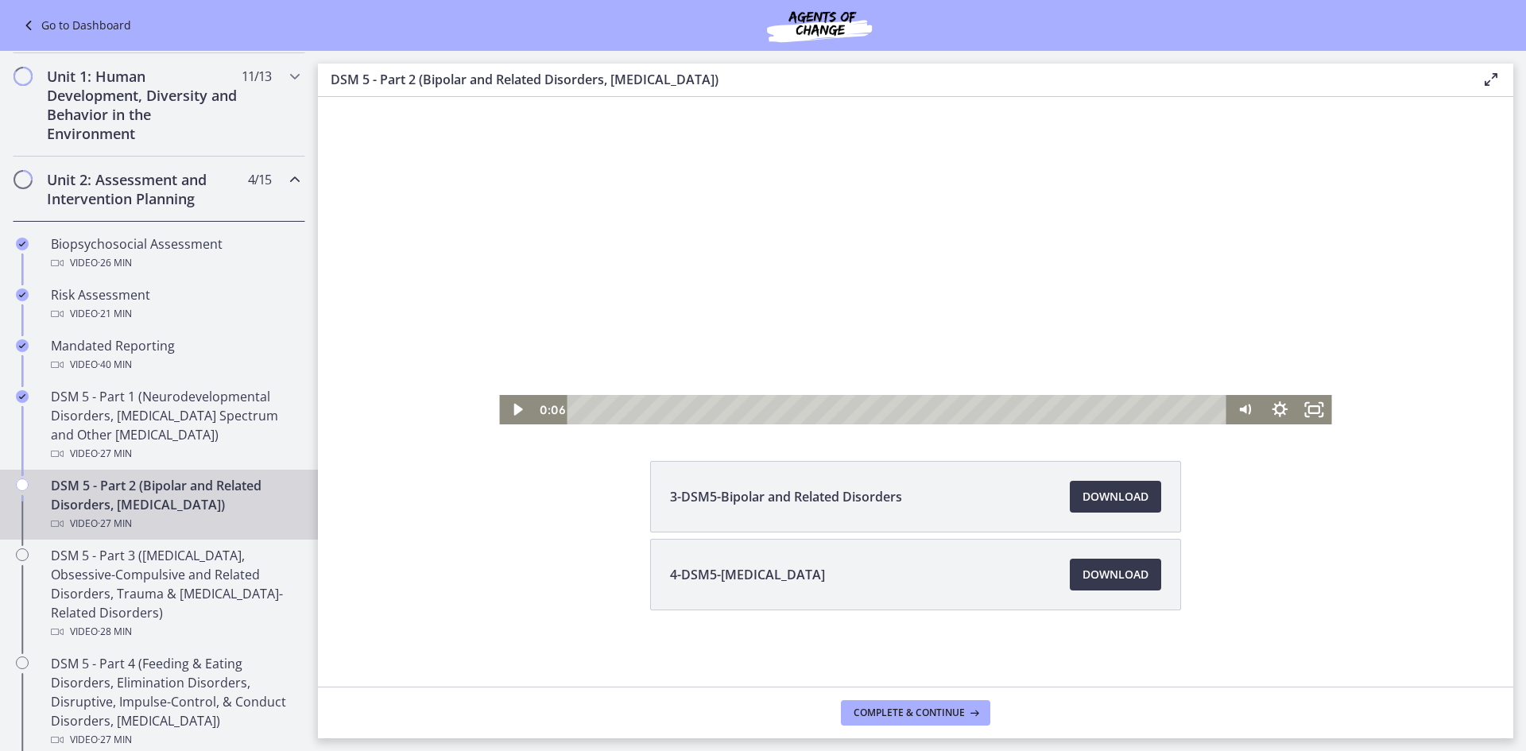
click at [1200, 238] on div at bounding box center [915, 190] width 832 height 468
click at [1316, 410] on icon "Fullscreen" at bounding box center [1314, 409] width 41 height 35
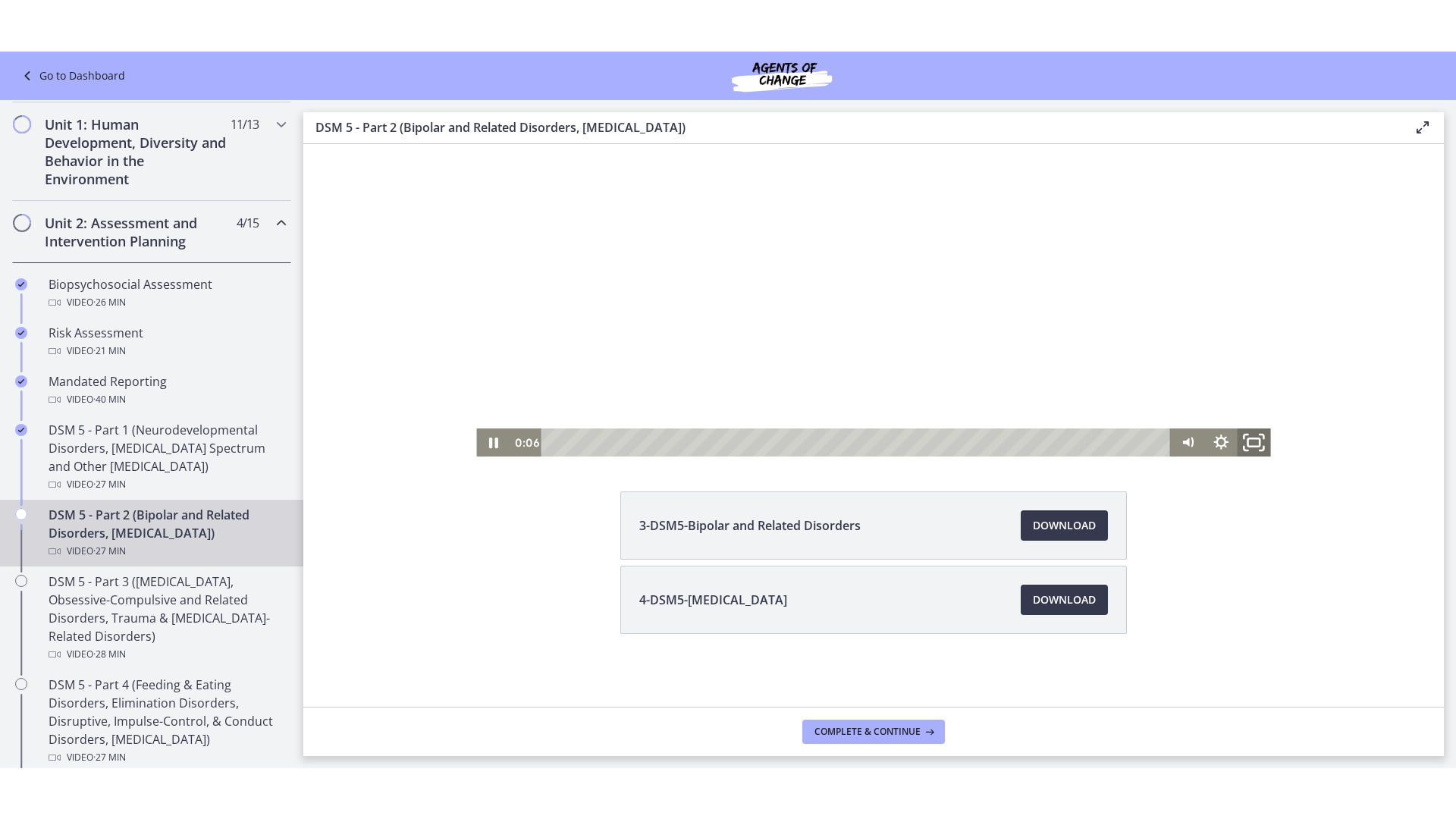
scroll to position [0, 0]
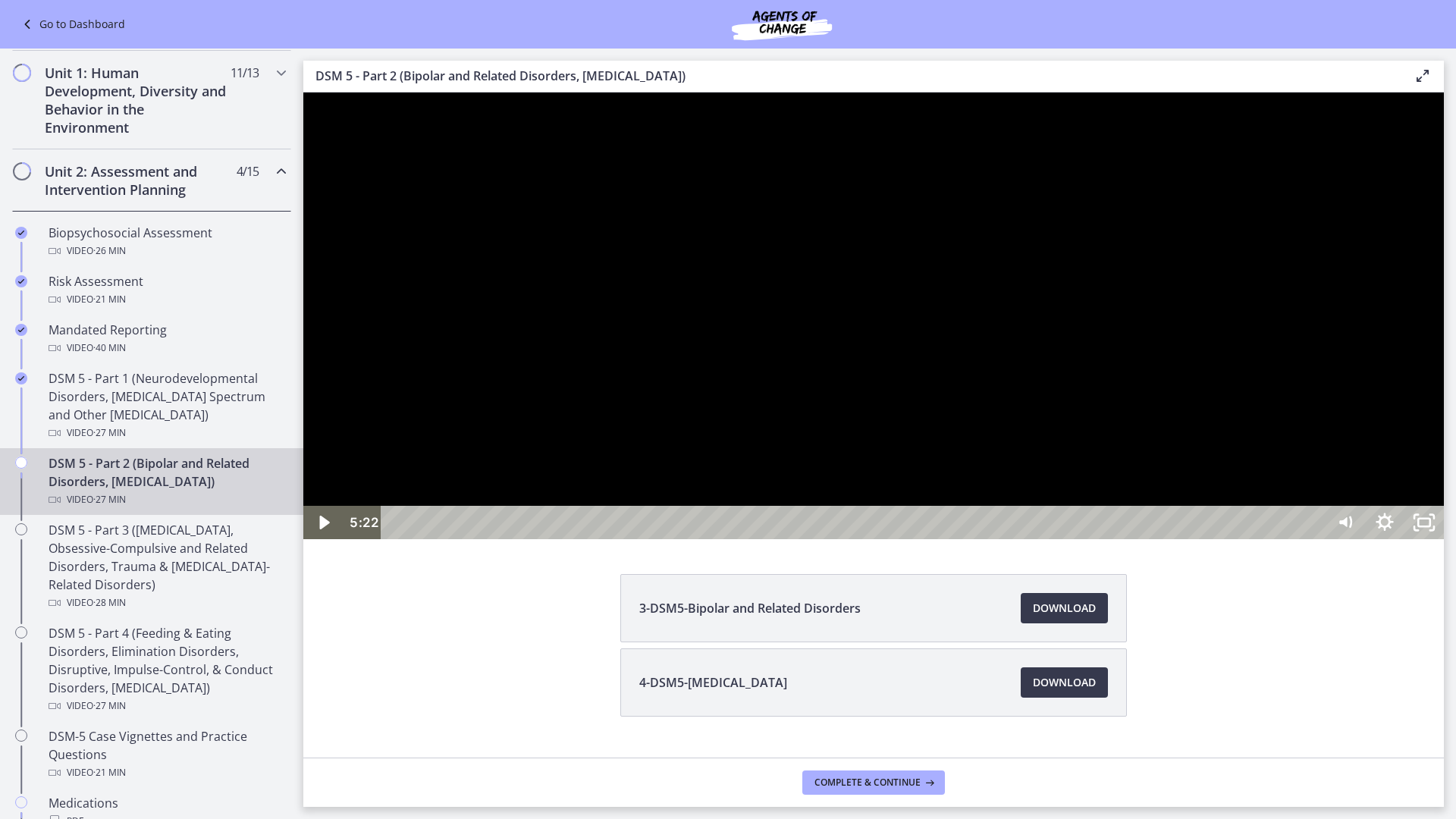
click at [1444, 539] on div "Click for sound @keyframes VOLUME_SMALL_WAVE_FLASH { 0% { opacity: 0; } 33% { o…" at bounding box center [873, 316] width 1140 height 447
